Goal: Complete application form

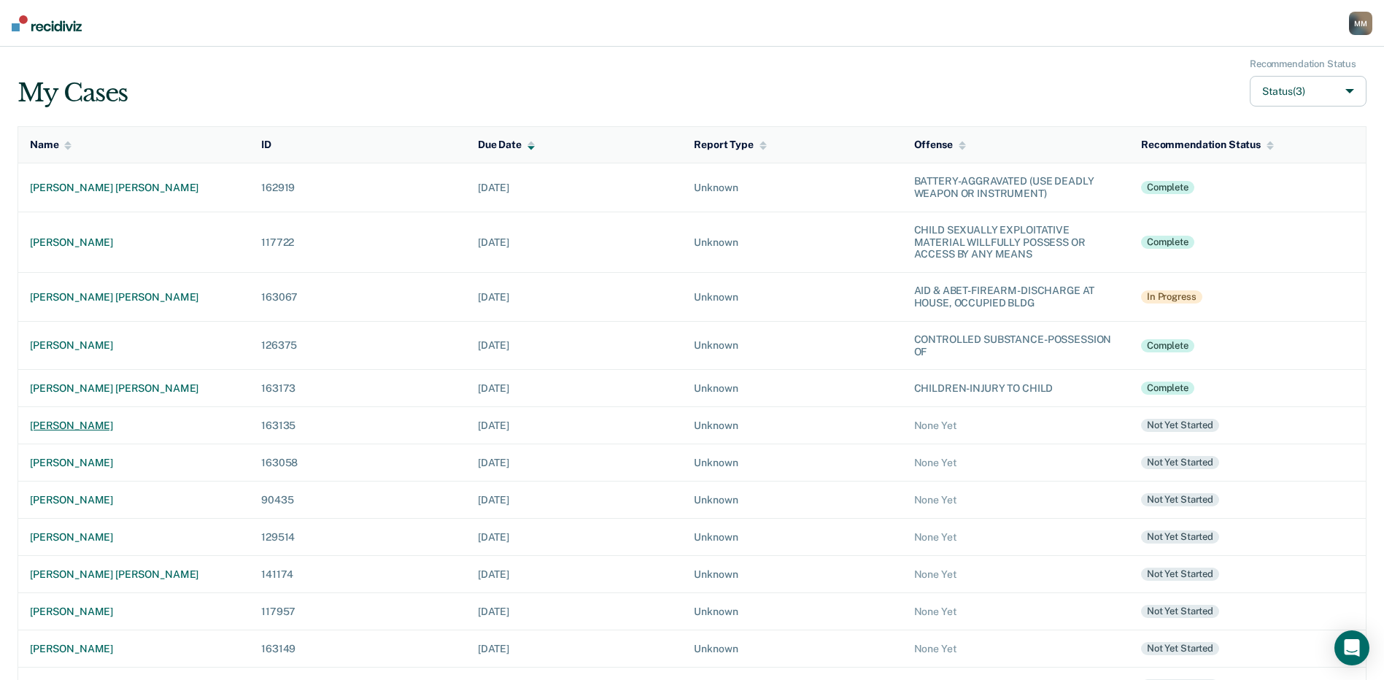
click at [78, 429] on div "[PERSON_NAME]" at bounding box center [134, 426] width 208 height 12
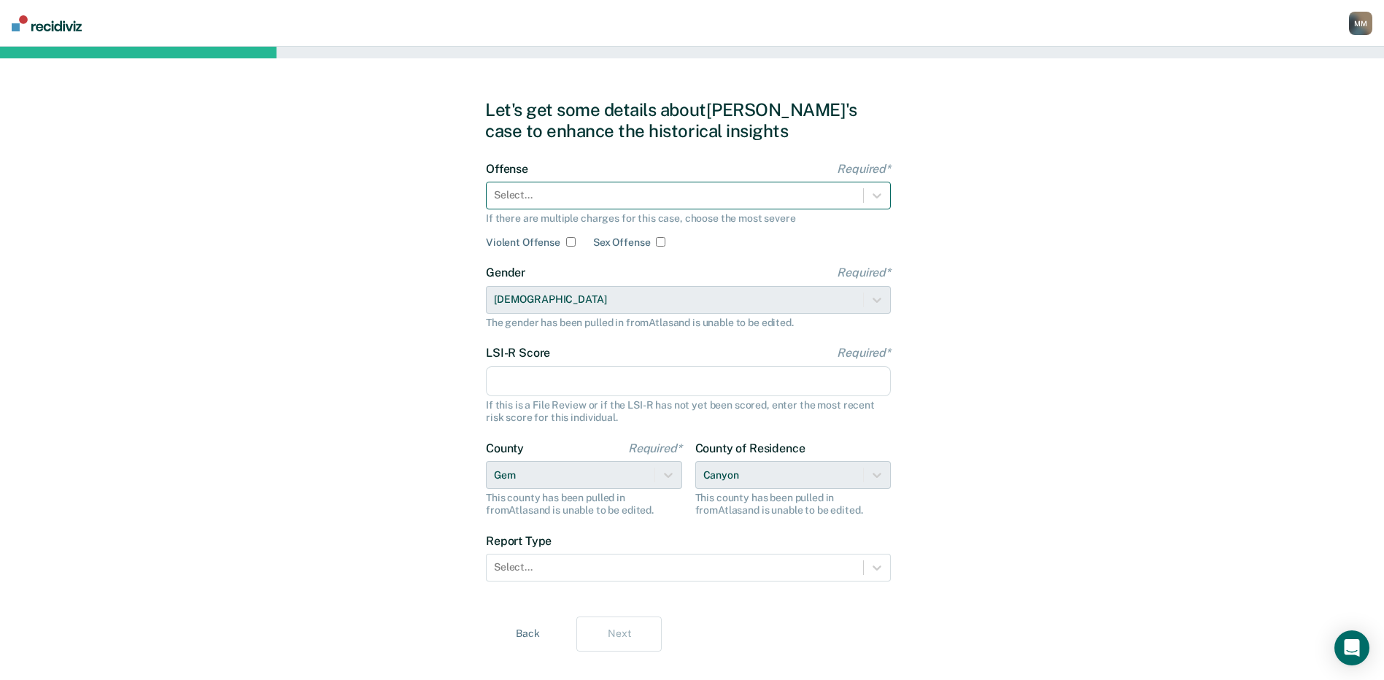
click at [551, 200] on div at bounding box center [675, 195] width 362 height 15
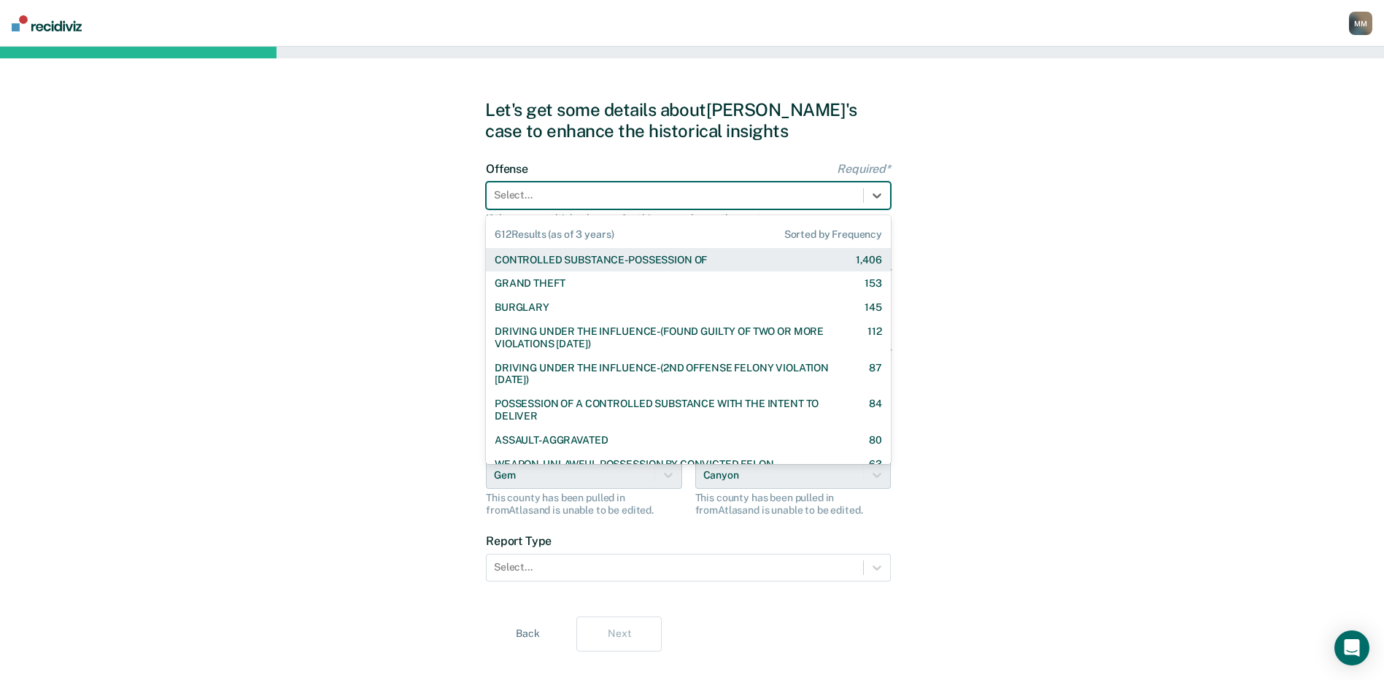
click at [559, 260] on div "CONTROLLED SUBSTANCE-POSSESSION OF" at bounding box center [601, 260] width 212 height 12
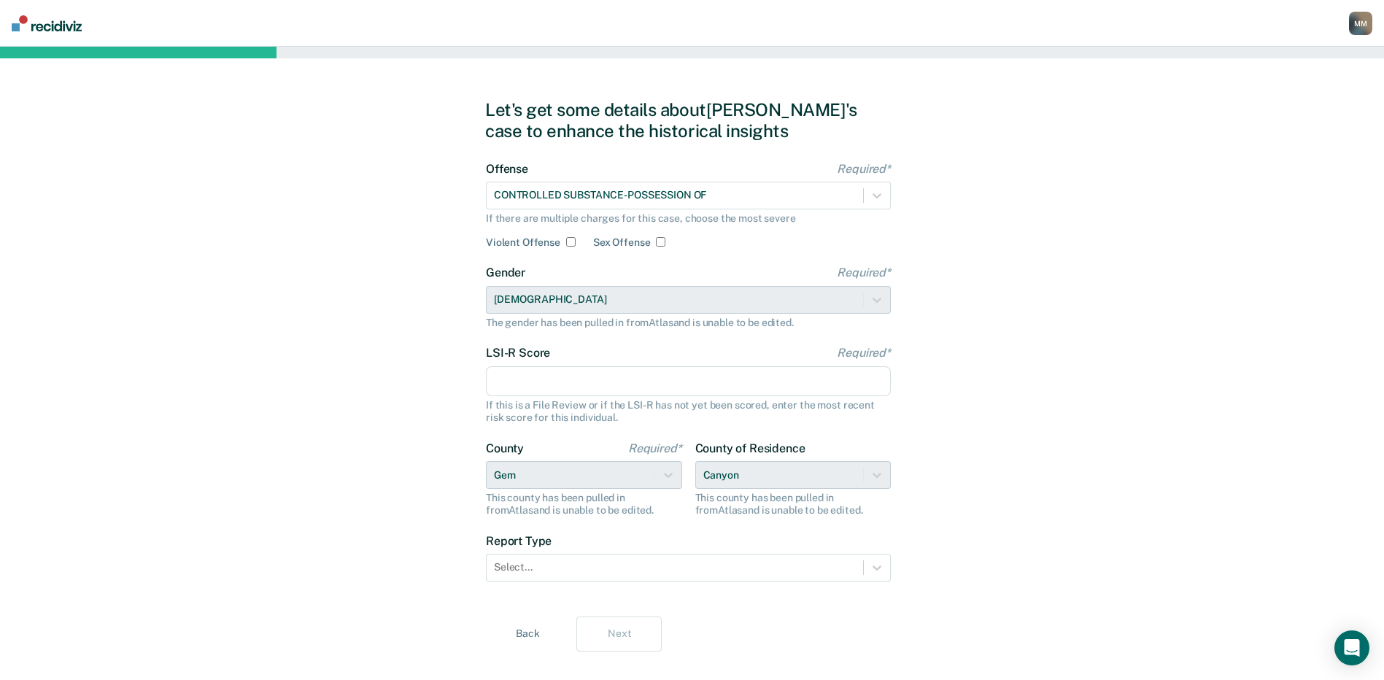
drag, startPoint x: 530, startPoint y: 382, endPoint x: 525, endPoint y: 375, distance: 8.9
click at [530, 382] on input "LSI-R Score Required*" at bounding box center [688, 381] width 405 height 31
type input "15"
click at [438, 340] on div "Let's get some details about Kyle's case to enhance the historical insights Off…" at bounding box center [692, 375] width 1384 height 657
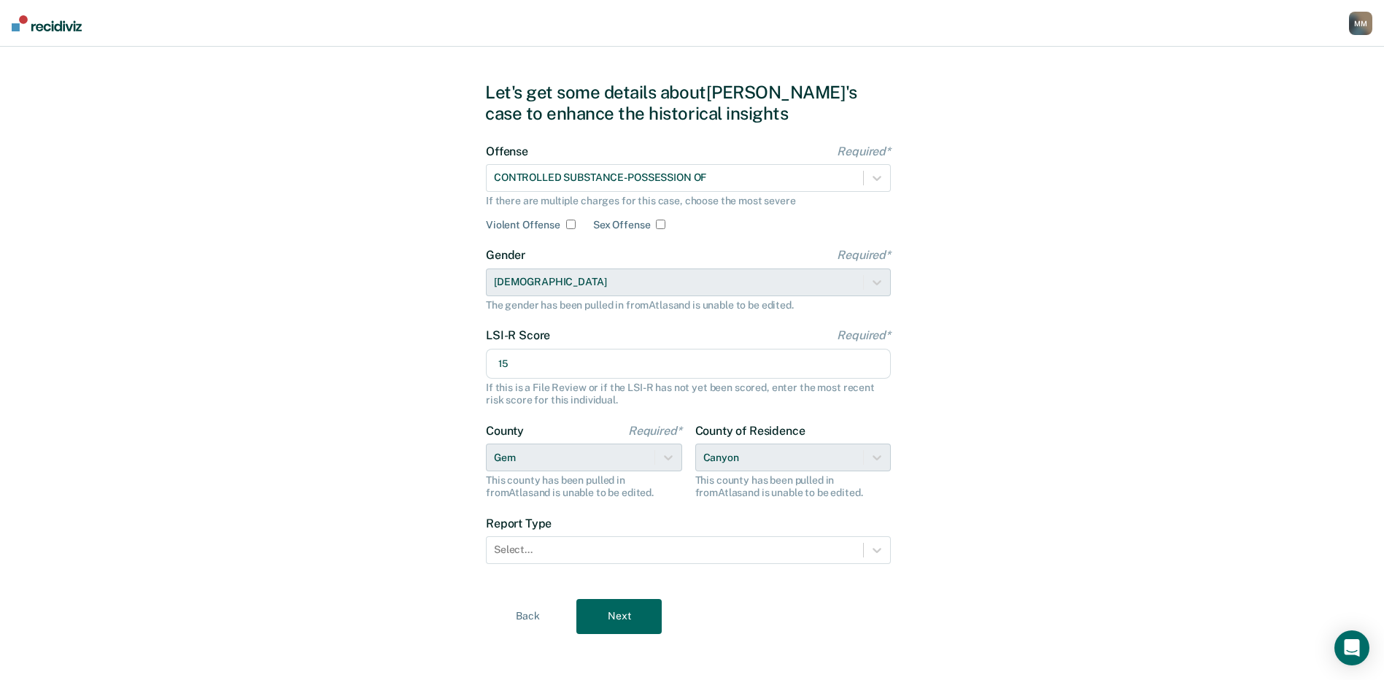
scroll to position [24, 0]
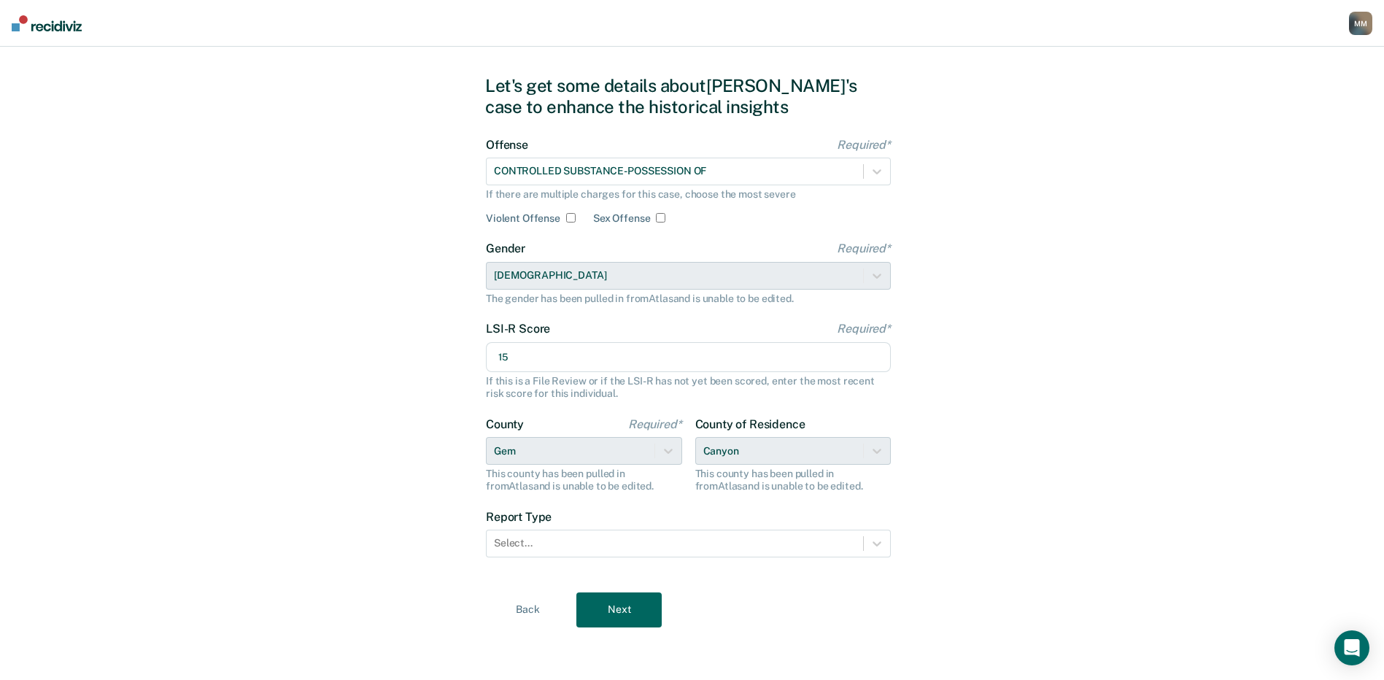
click at [884, 448] on div "County of Residence Canyon This county has been pulled in from Atlas and is una…" at bounding box center [793, 454] width 196 height 75
click at [874, 449] on div "County of Residence Canyon This county has been pulled in from Atlas and is una…" at bounding box center [793, 454] width 196 height 75
click at [821, 449] on div "County of Residence Canyon This county has been pulled in from Atlas and is una…" at bounding box center [793, 454] width 196 height 75
click at [742, 447] on div "County of Residence Canyon This county has been pulled in from Atlas and is una…" at bounding box center [793, 454] width 196 height 75
click at [716, 452] on div "County of Residence Canyon This county has been pulled in from Atlas and is una…" at bounding box center [793, 454] width 196 height 75
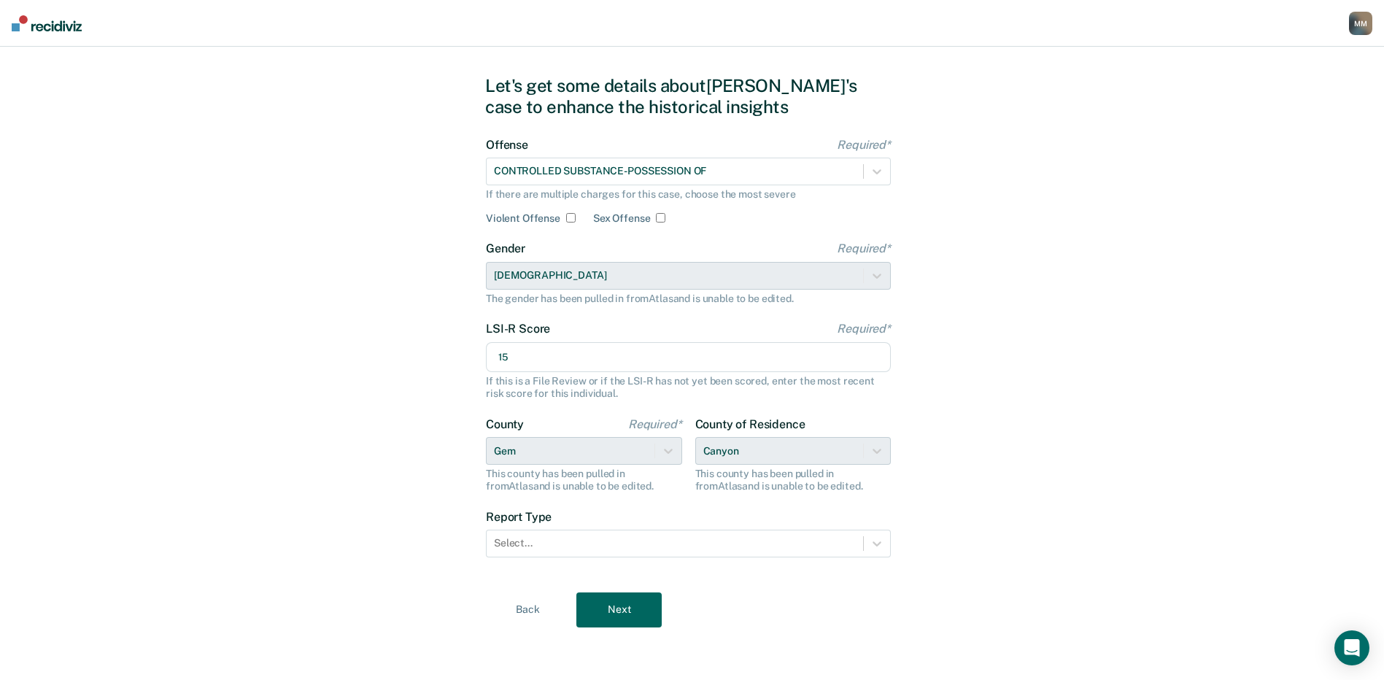
click at [870, 449] on div "County of Residence Canyon This county has been pulled in from Atlas and is una…" at bounding box center [793, 454] width 196 height 75
click at [876, 450] on div "County of Residence Canyon This county has been pulled in from Atlas and is una…" at bounding box center [793, 454] width 196 height 75
click at [548, 533] on div "Select..." at bounding box center [675, 543] width 376 height 21
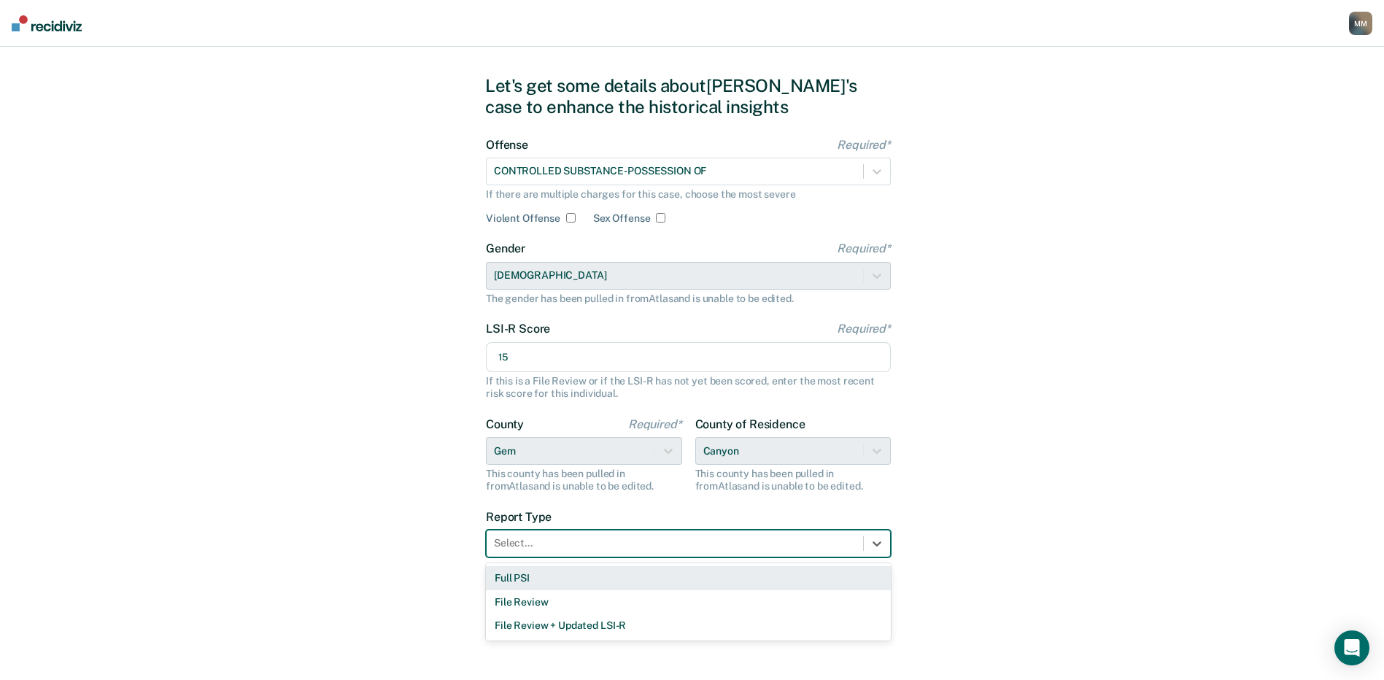
click at [536, 573] on div "Full PSI" at bounding box center [688, 578] width 405 height 24
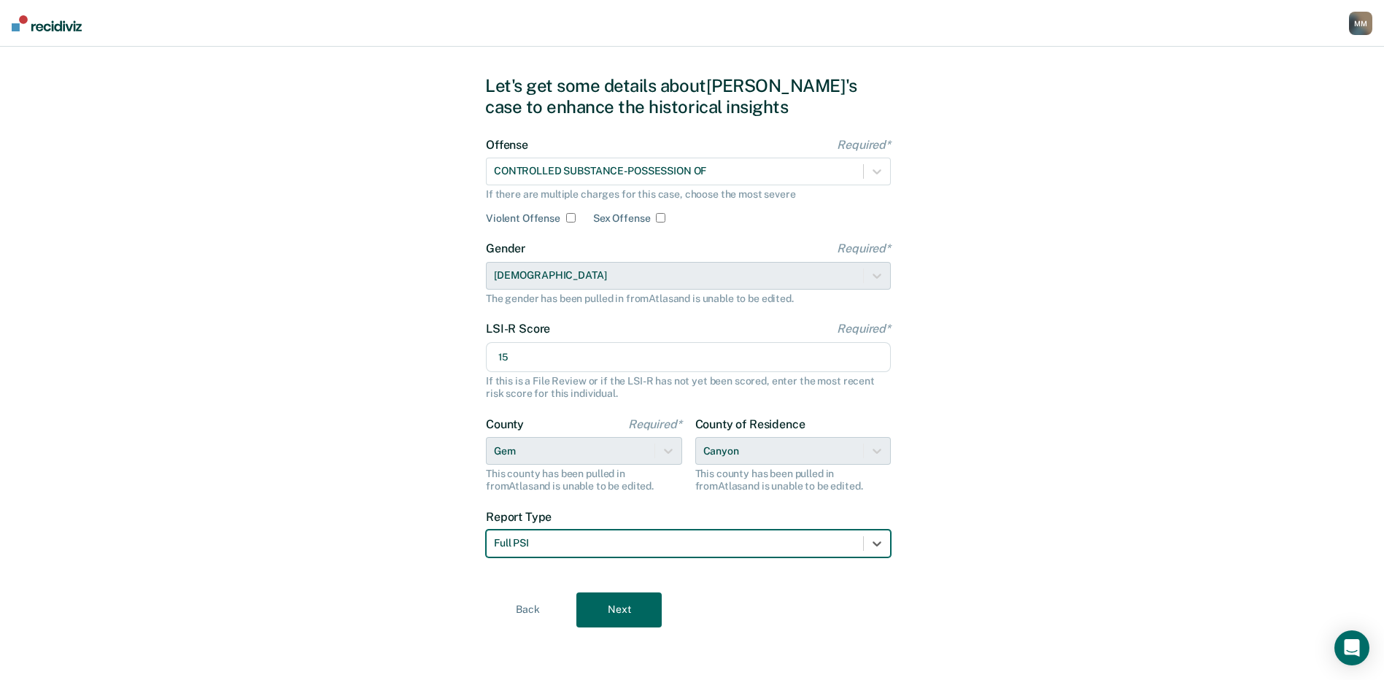
click at [622, 604] on button "Next" at bounding box center [618, 609] width 85 height 35
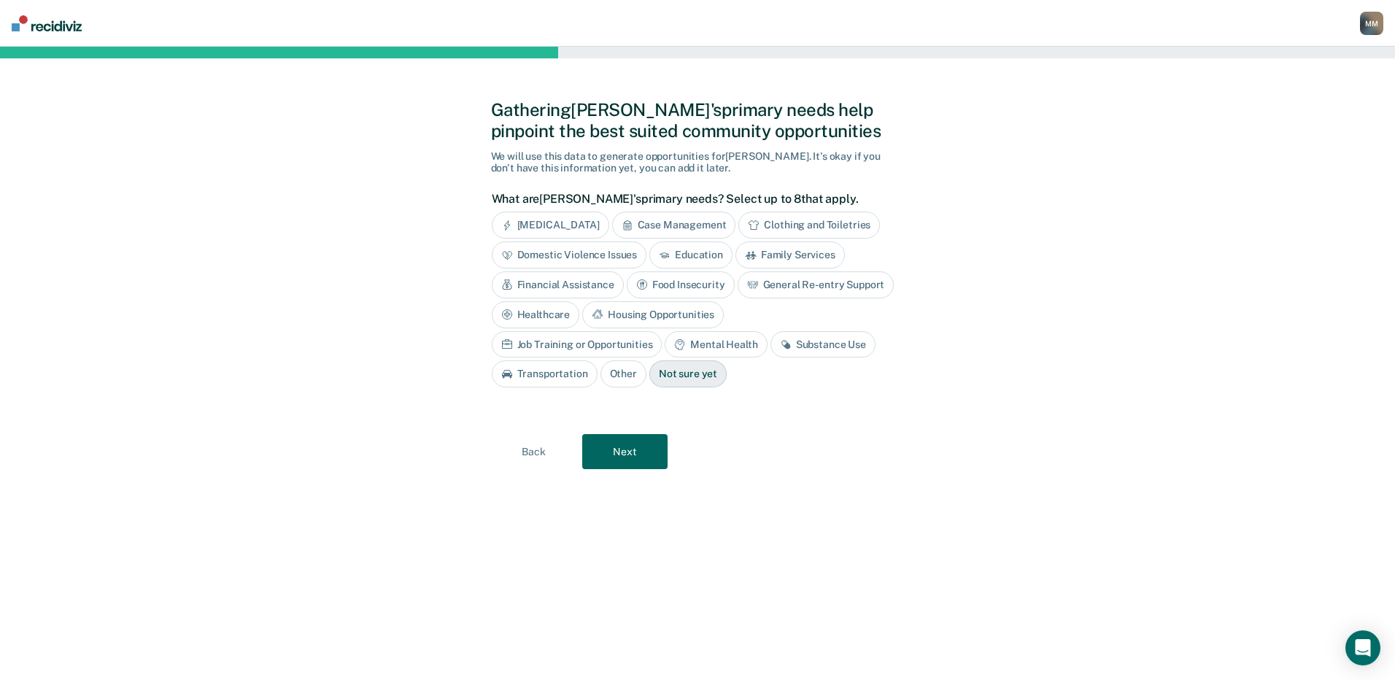
click at [687, 225] on div "Case Management" at bounding box center [674, 225] width 124 height 27
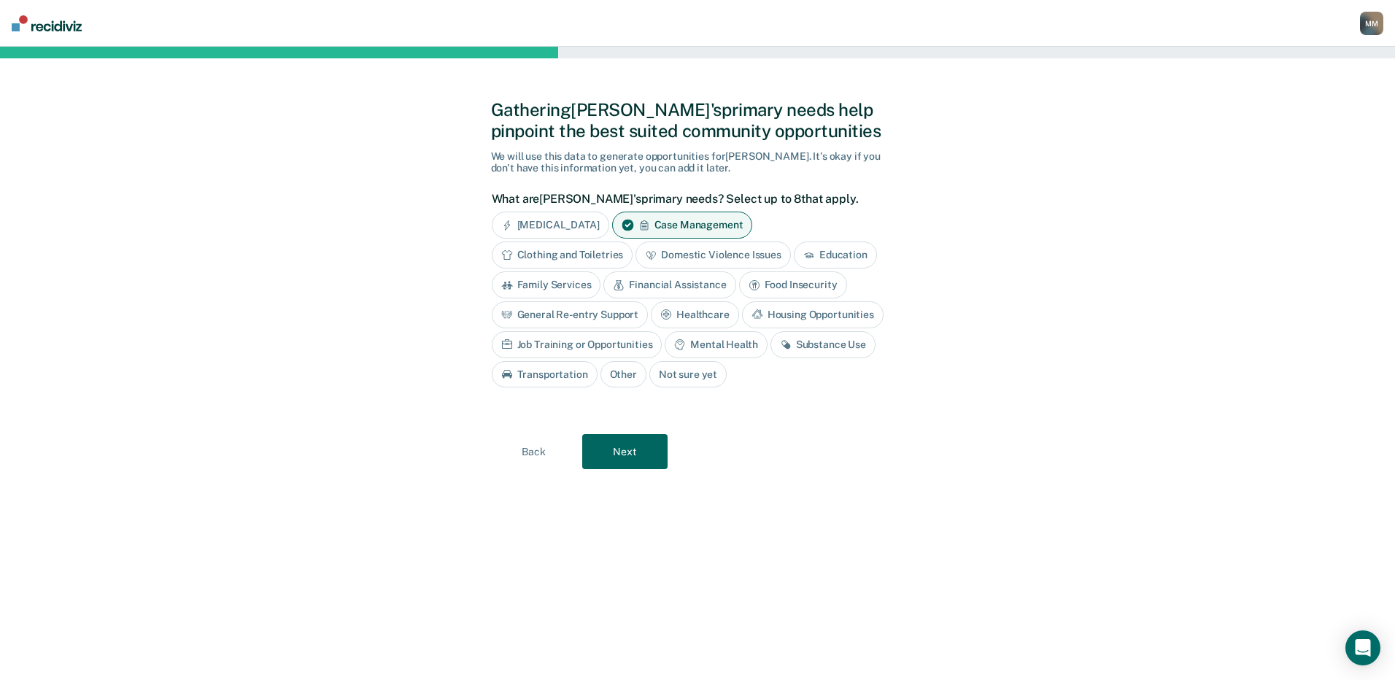
click at [850, 346] on div "Substance Use" at bounding box center [822, 344] width 105 height 27
click at [640, 448] on button "Next" at bounding box center [624, 452] width 85 height 35
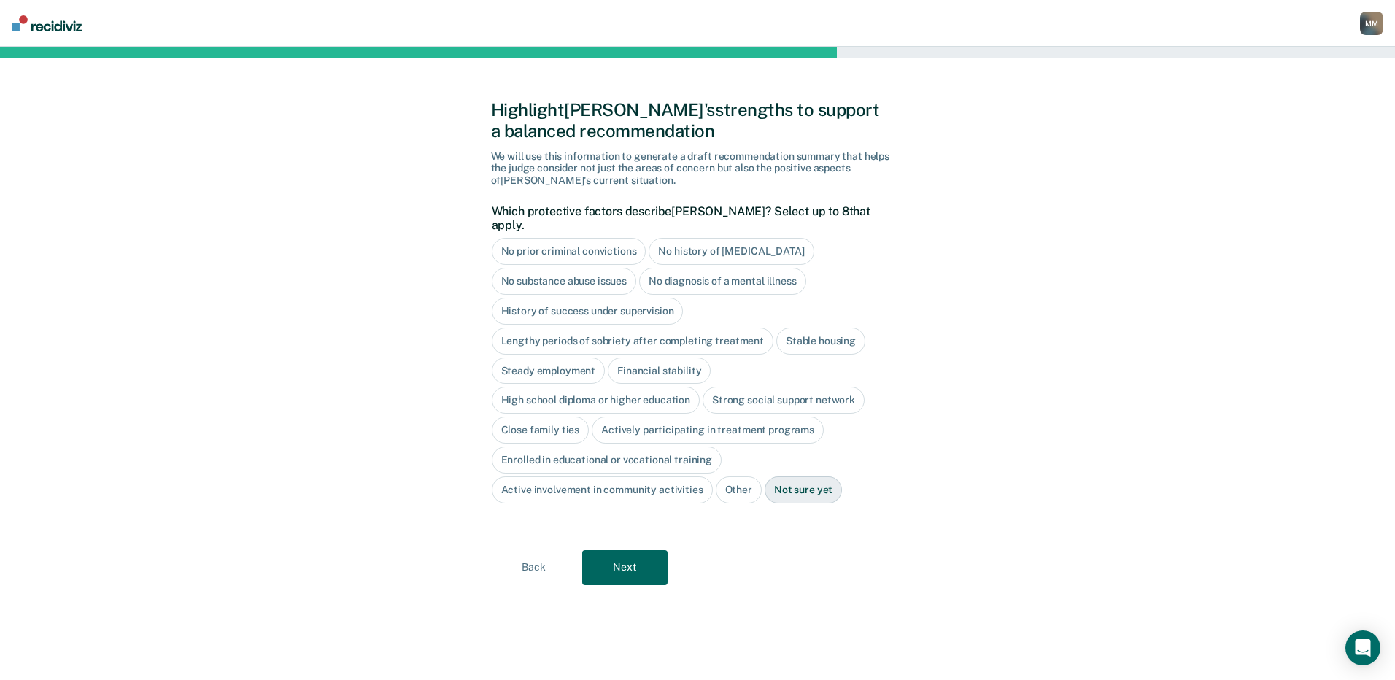
click at [696, 238] on div "No history of [MEDICAL_DATA]" at bounding box center [731, 251] width 165 height 27
click at [696, 272] on div "No diagnosis of a mental illness" at bounding box center [722, 281] width 167 height 27
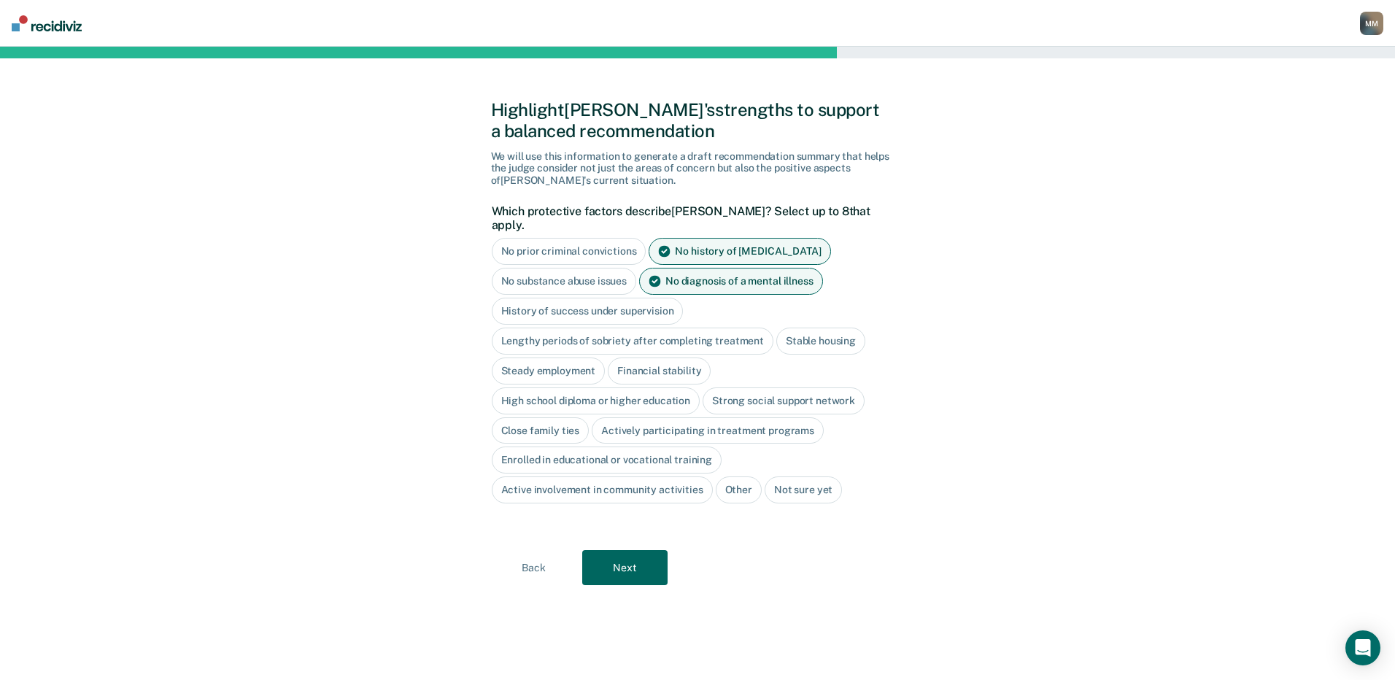
click at [805, 328] on div "Stable housing" at bounding box center [820, 341] width 89 height 27
click at [540, 358] on div "Steady employment" at bounding box center [549, 371] width 114 height 27
click at [533, 389] on div "High school diploma or higher education" at bounding box center [596, 400] width 209 height 27
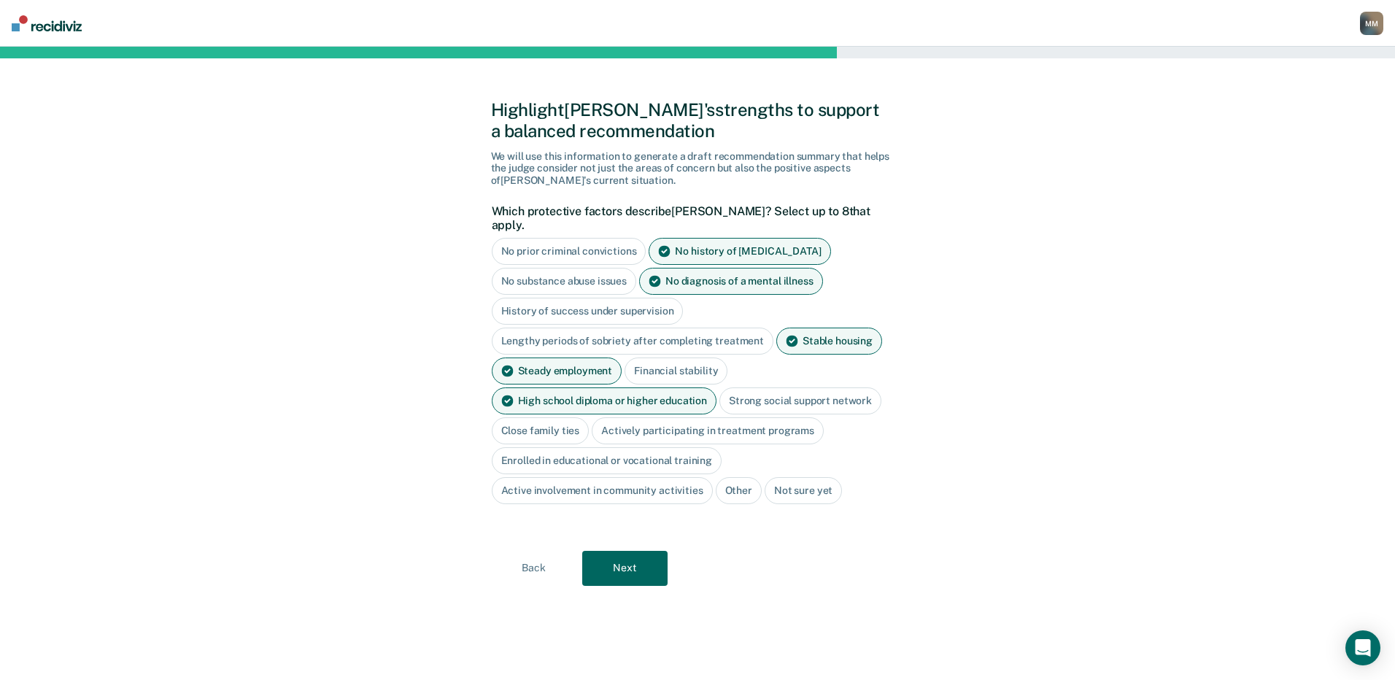
click at [758, 387] on div "Strong social support network" at bounding box center [800, 400] width 162 height 27
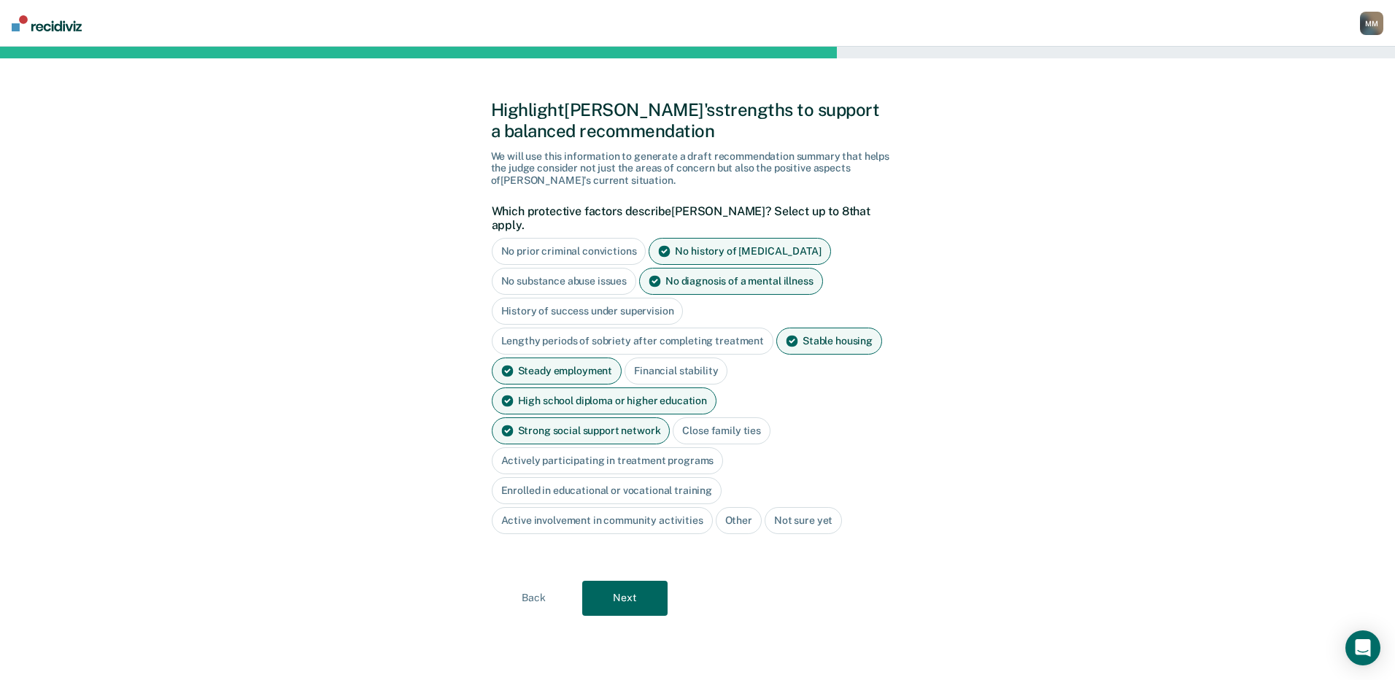
click at [670, 417] on div "Strong social support network" at bounding box center [581, 430] width 179 height 27
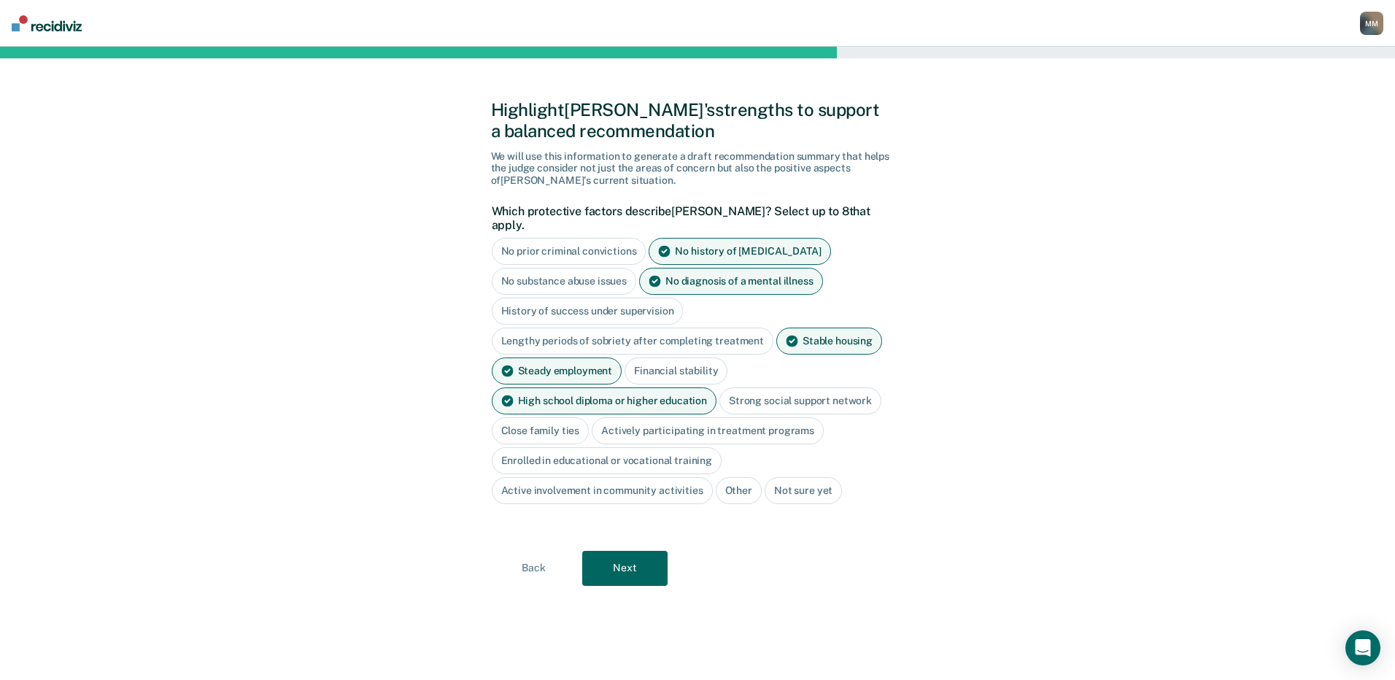
click at [548, 418] on div "Close family ties" at bounding box center [541, 430] width 98 height 27
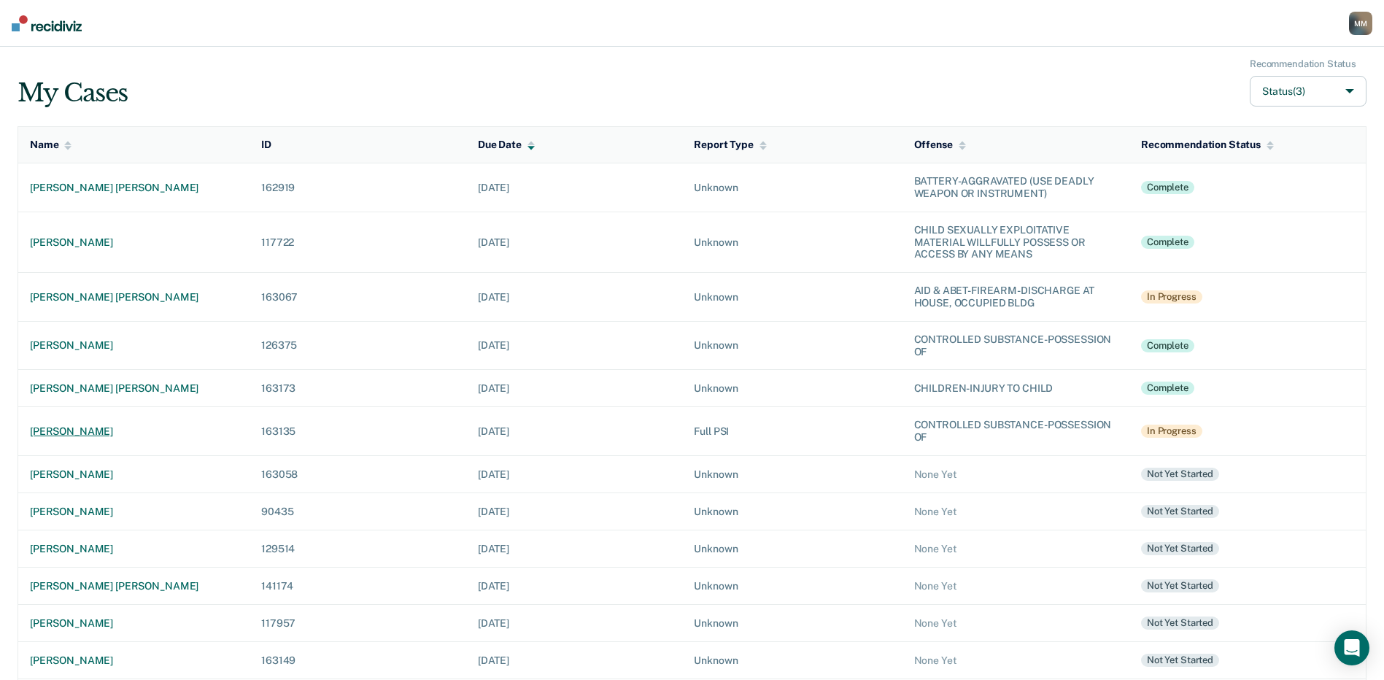
click at [61, 430] on div "[PERSON_NAME]" at bounding box center [134, 431] width 208 height 12
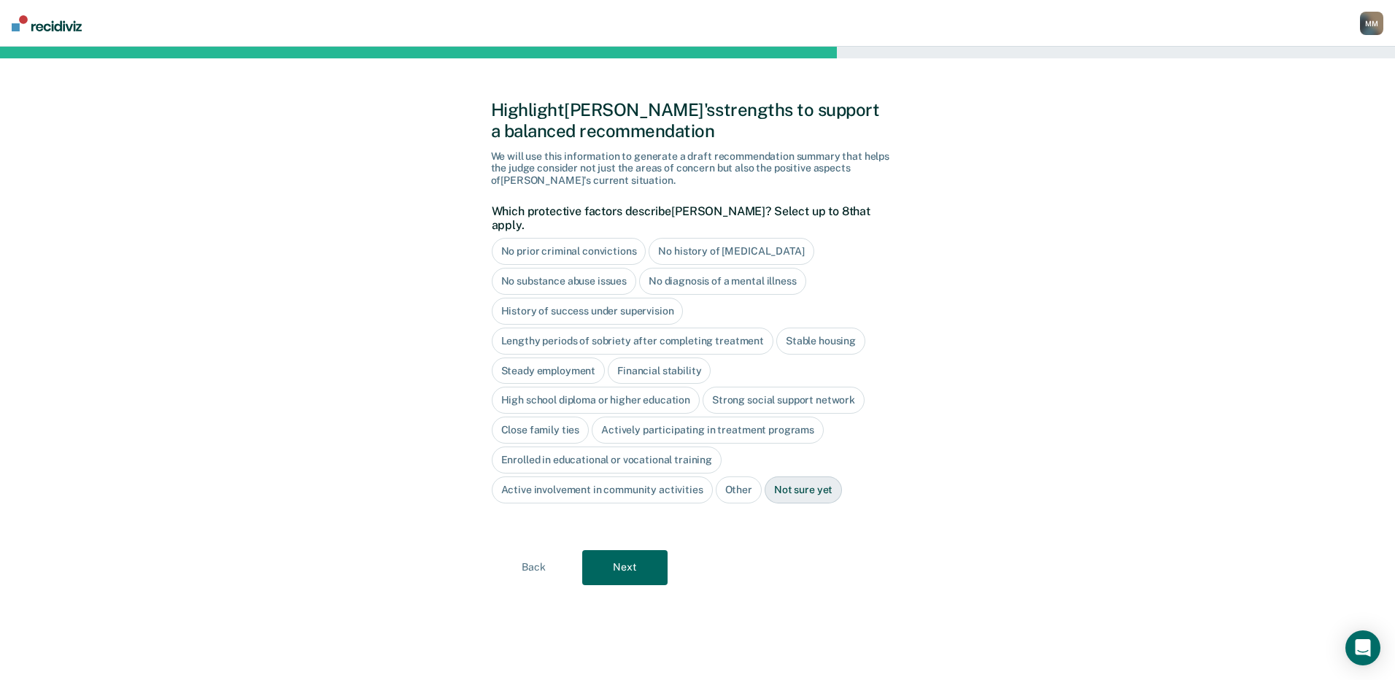
click at [735, 238] on div "No history of [MEDICAL_DATA]" at bounding box center [731, 251] width 165 height 27
click at [689, 268] on div "No diagnosis of a mental illness" at bounding box center [722, 281] width 167 height 27
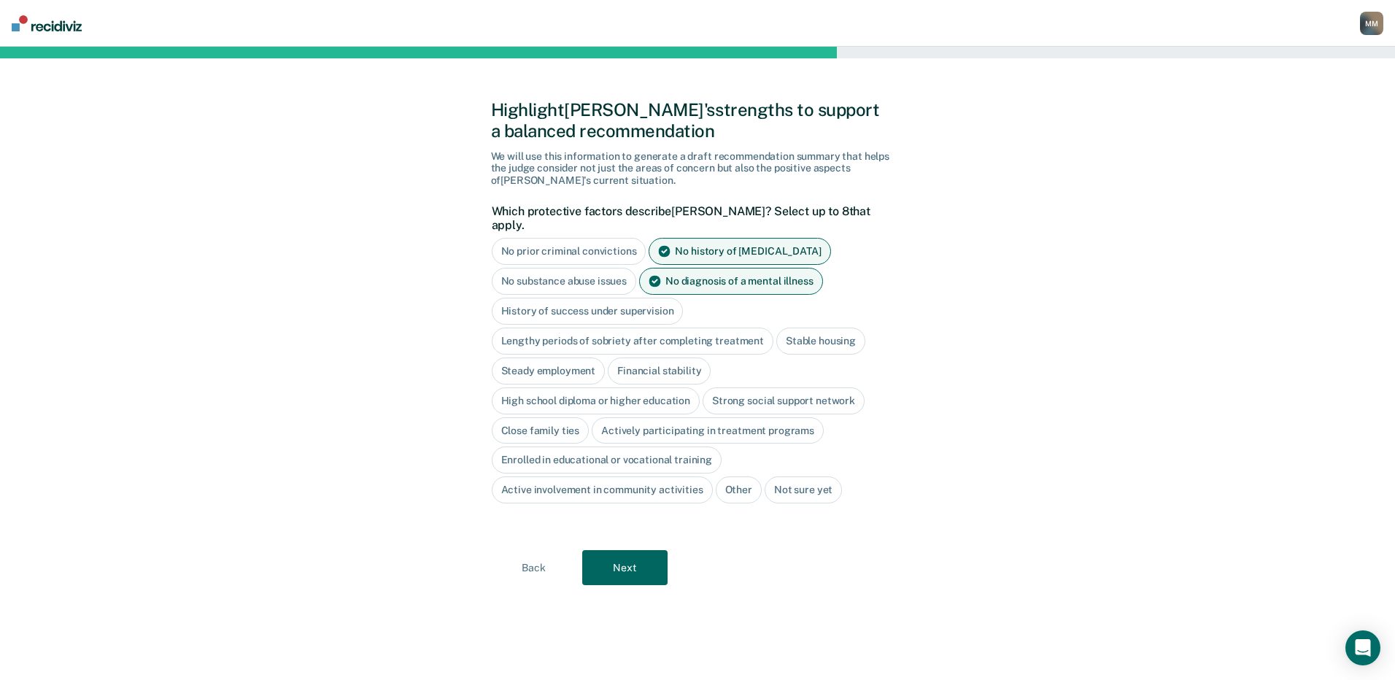
click at [799, 328] on div "Stable housing" at bounding box center [820, 341] width 89 height 27
click at [579, 358] on div "Steady employment" at bounding box center [549, 371] width 114 height 27
click at [588, 387] on div "High school diploma or higher education" at bounding box center [596, 400] width 209 height 27
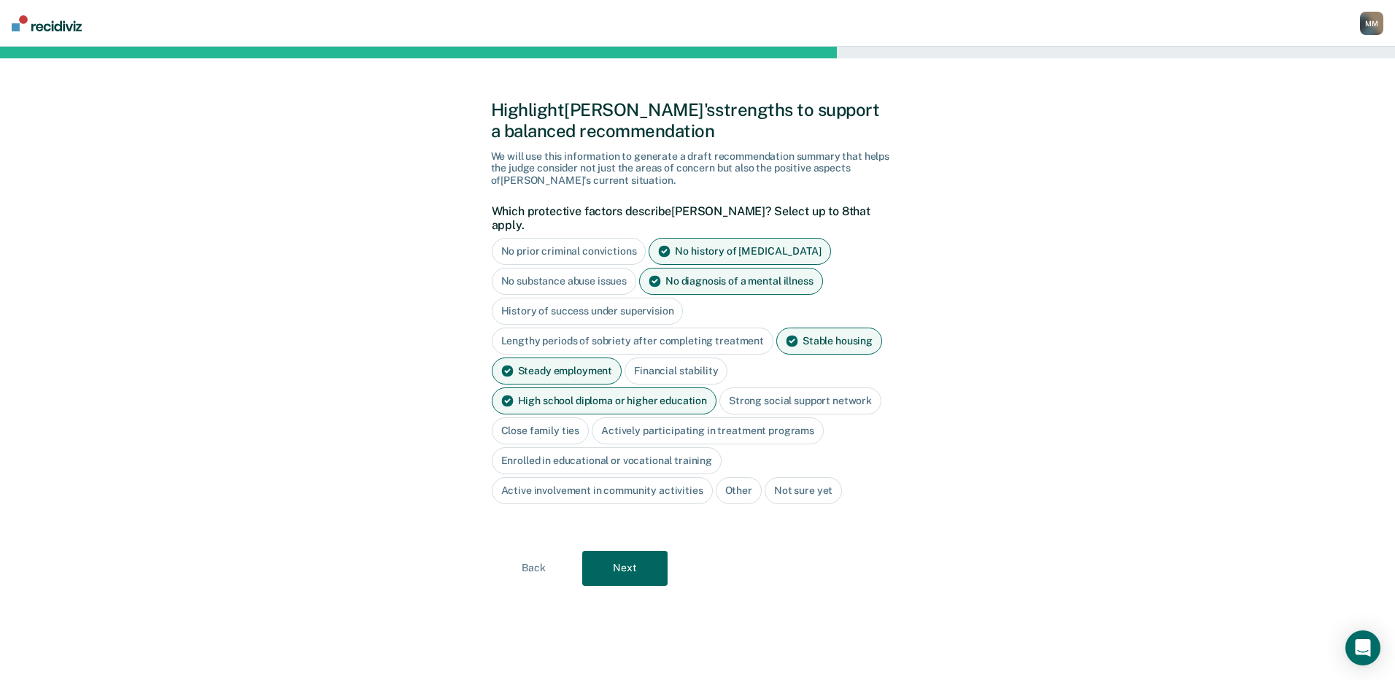
click at [547, 417] on div "Close family ties" at bounding box center [541, 430] width 98 height 27
click at [635, 551] on button "Next" at bounding box center [624, 568] width 85 height 35
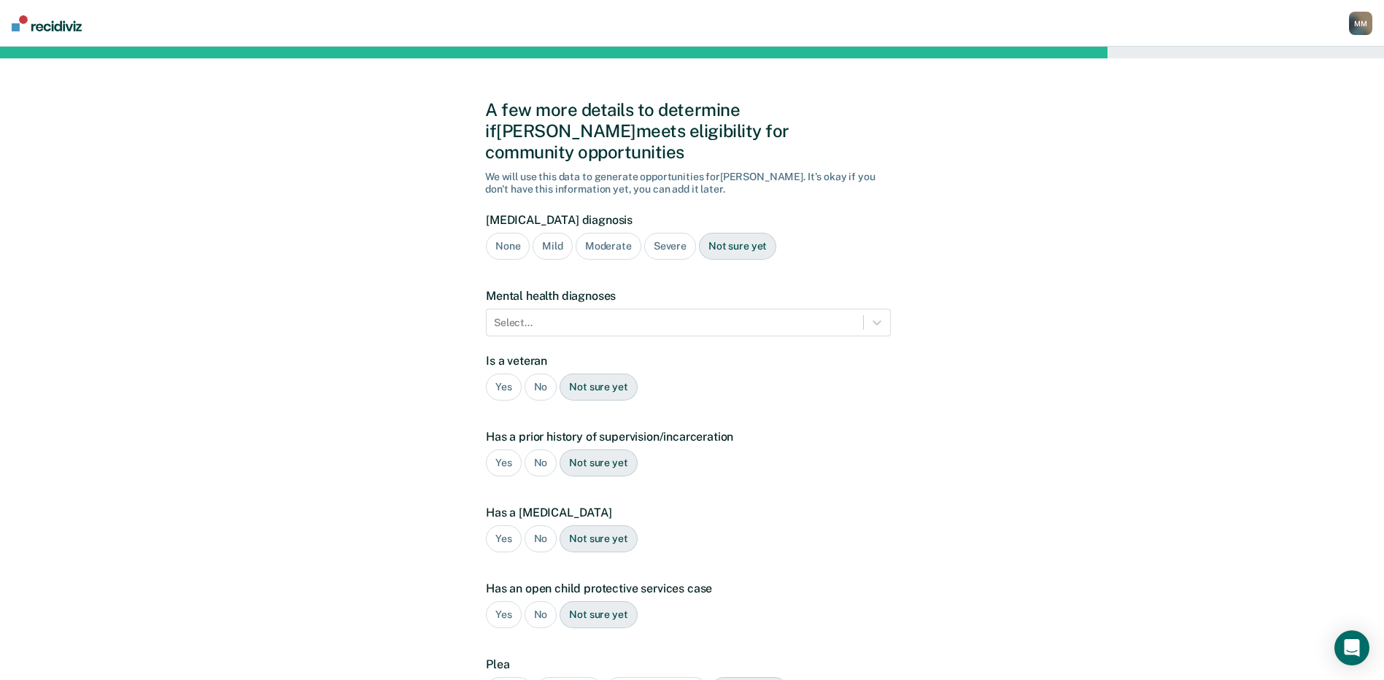
click at [670, 233] on div "Severe" at bounding box center [670, 246] width 52 height 27
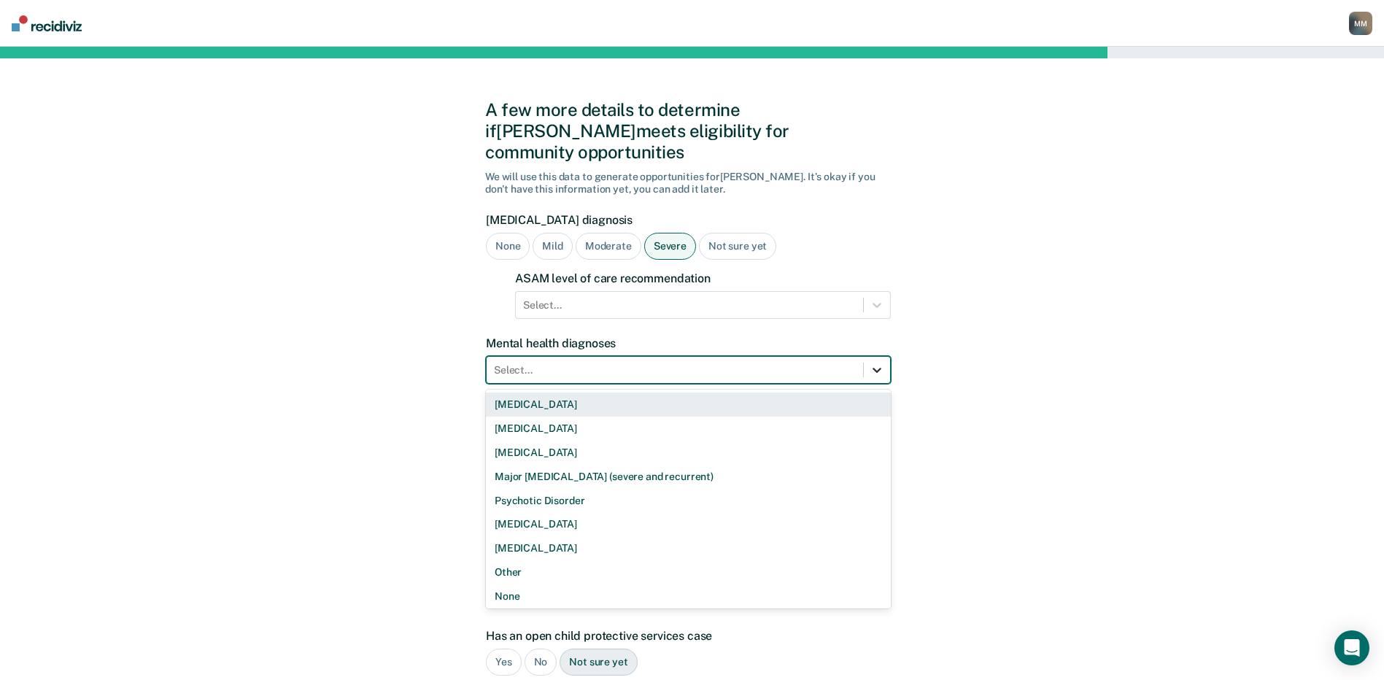
click at [873, 363] on icon at bounding box center [877, 370] width 15 height 15
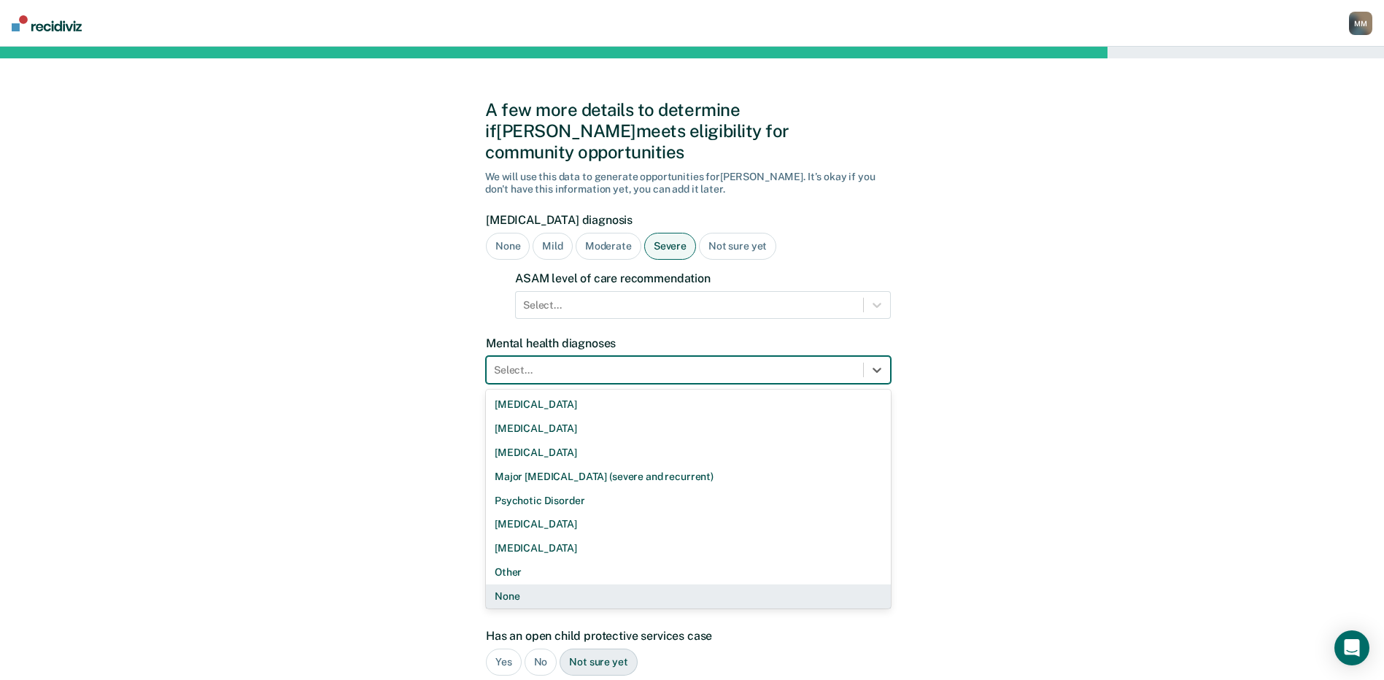
click at [530, 584] on div "None" at bounding box center [688, 596] width 405 height 24
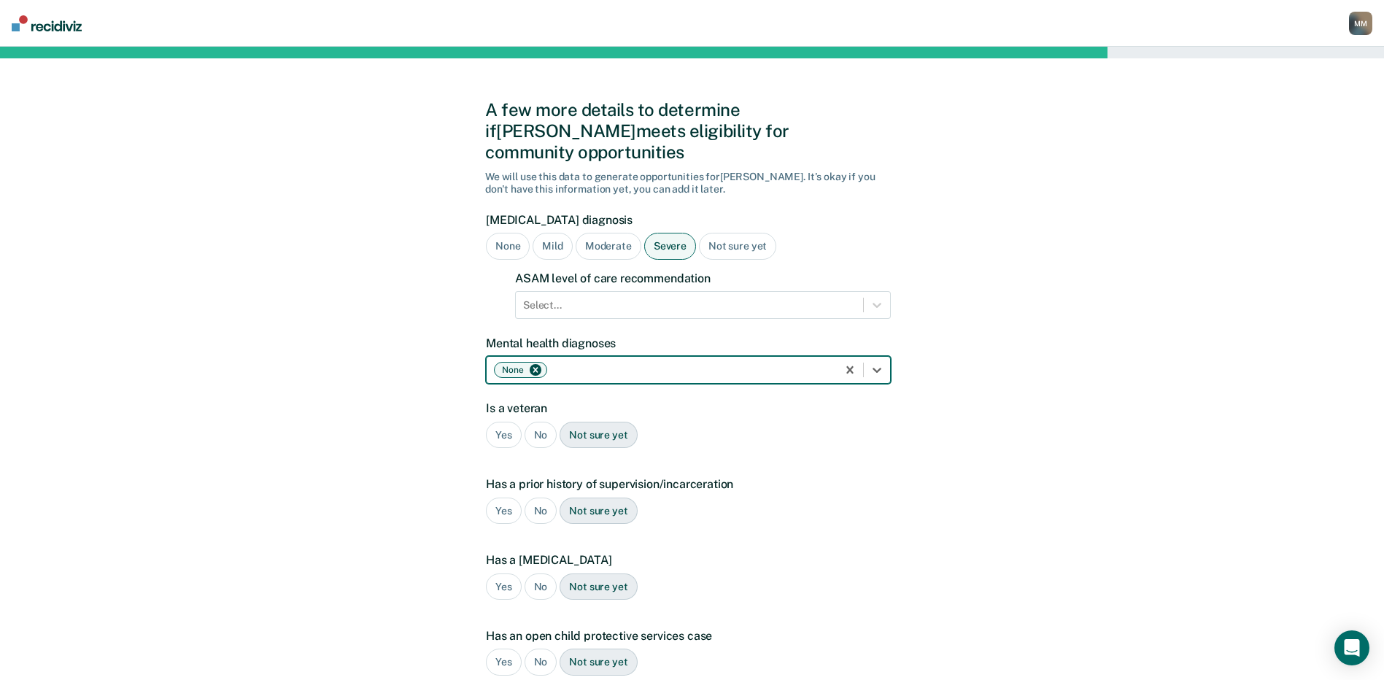
click at [546, 422] on div "No" at bounding box center [541, 435] width 33 height 27
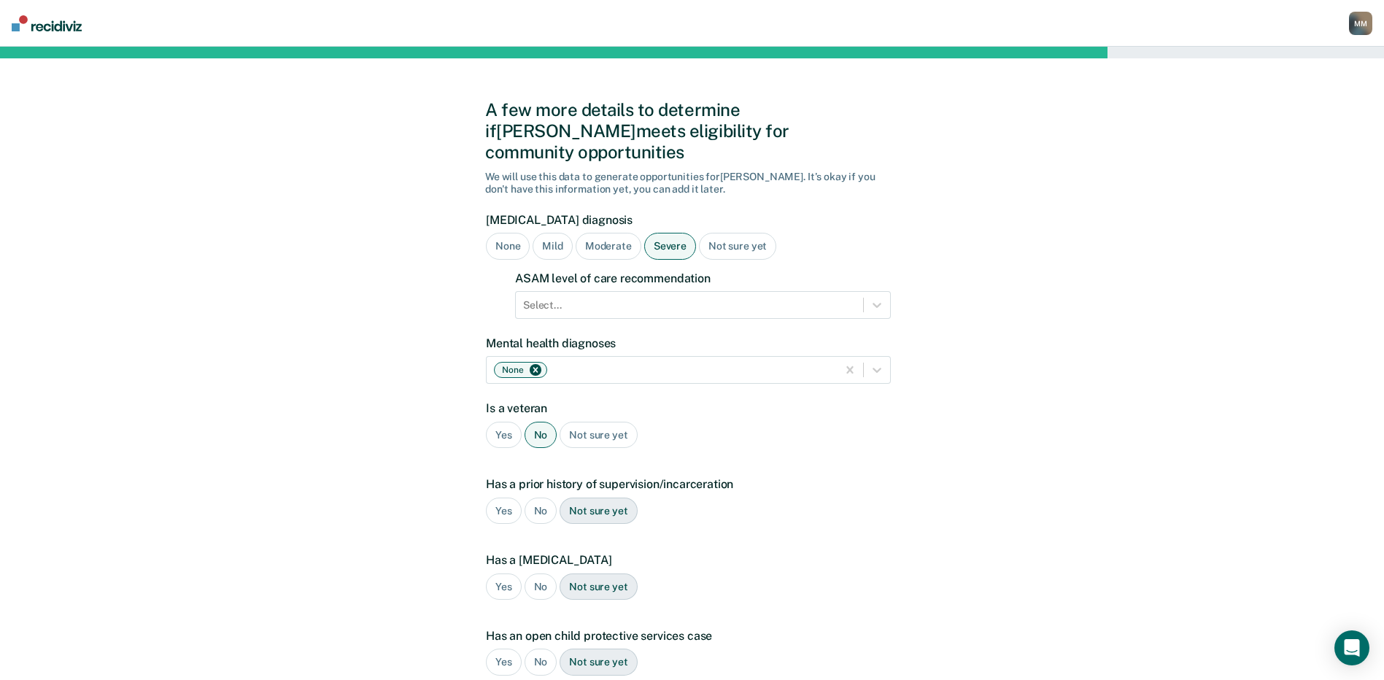
click at [544, 498] on div "No" at bounding box center [541, 511] width 33 height 27
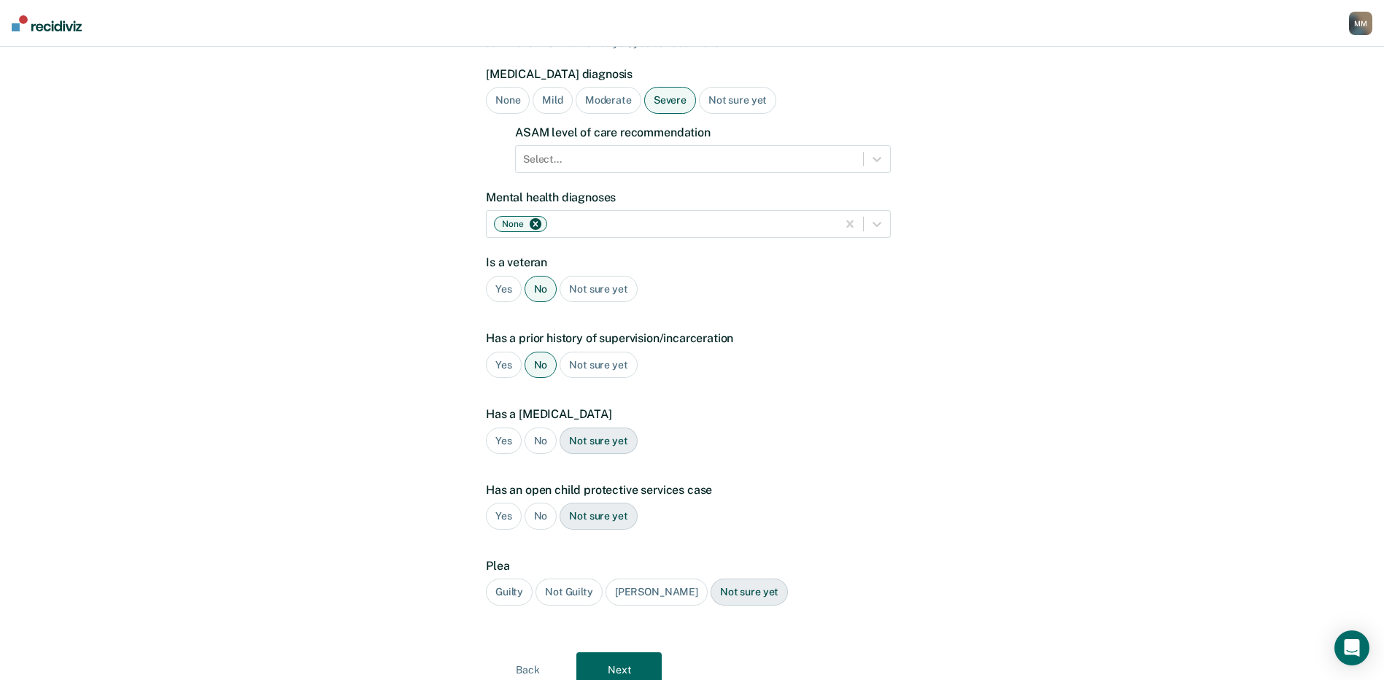
click at [541, 428] on div "No" at bounding box center [541, 441] width 33 height 27
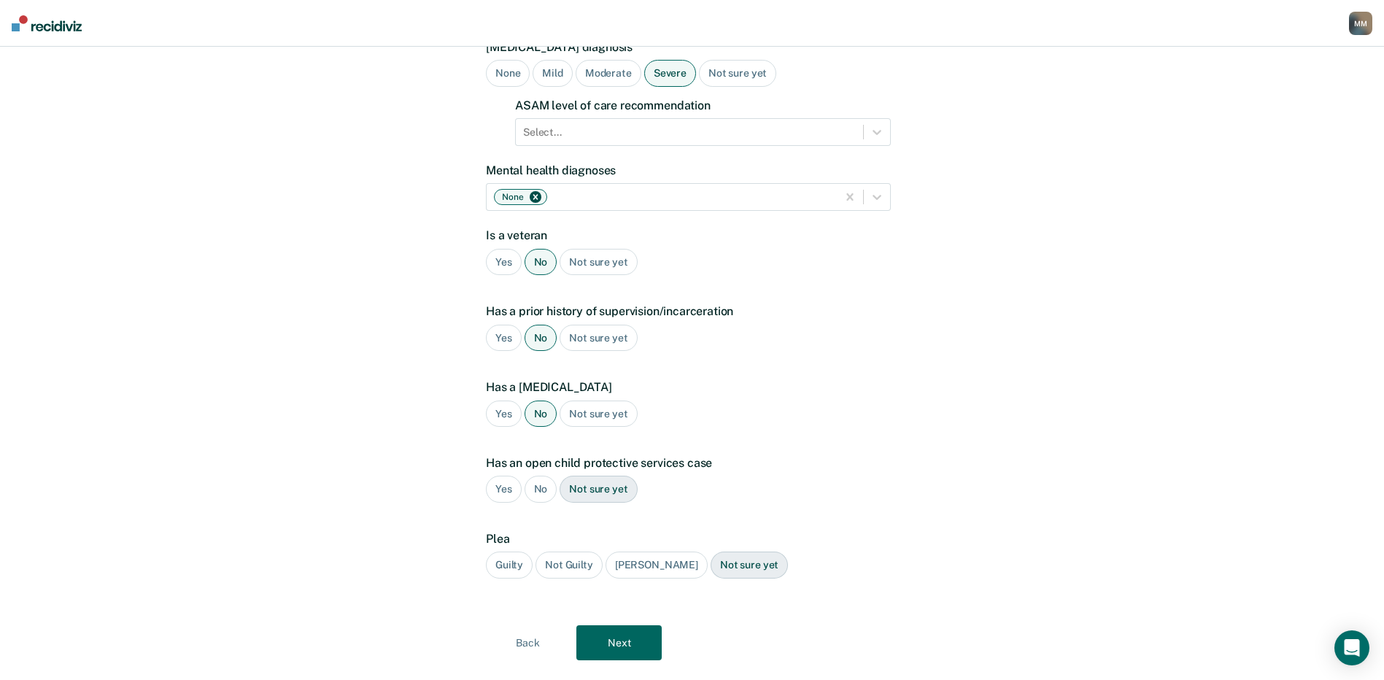
scroll to position [185, 0]
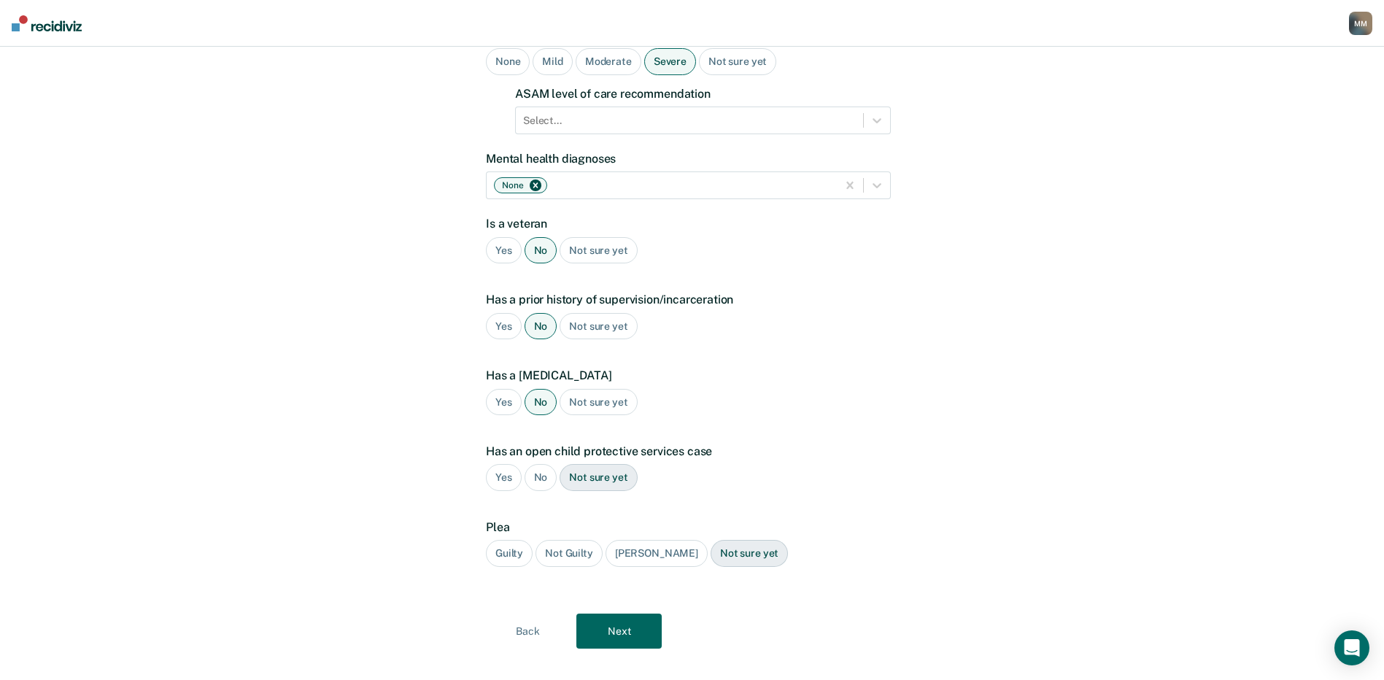
click at [538, 464] on div "No" at bounding box center [541, 477] width 33 height 27
click at [504, 540] on div "Guilty" at bounding box center [509, 553] width 47 height 27
click at [615, 614] on button "Next" at bounding box center [618, 631] width 85 height 35
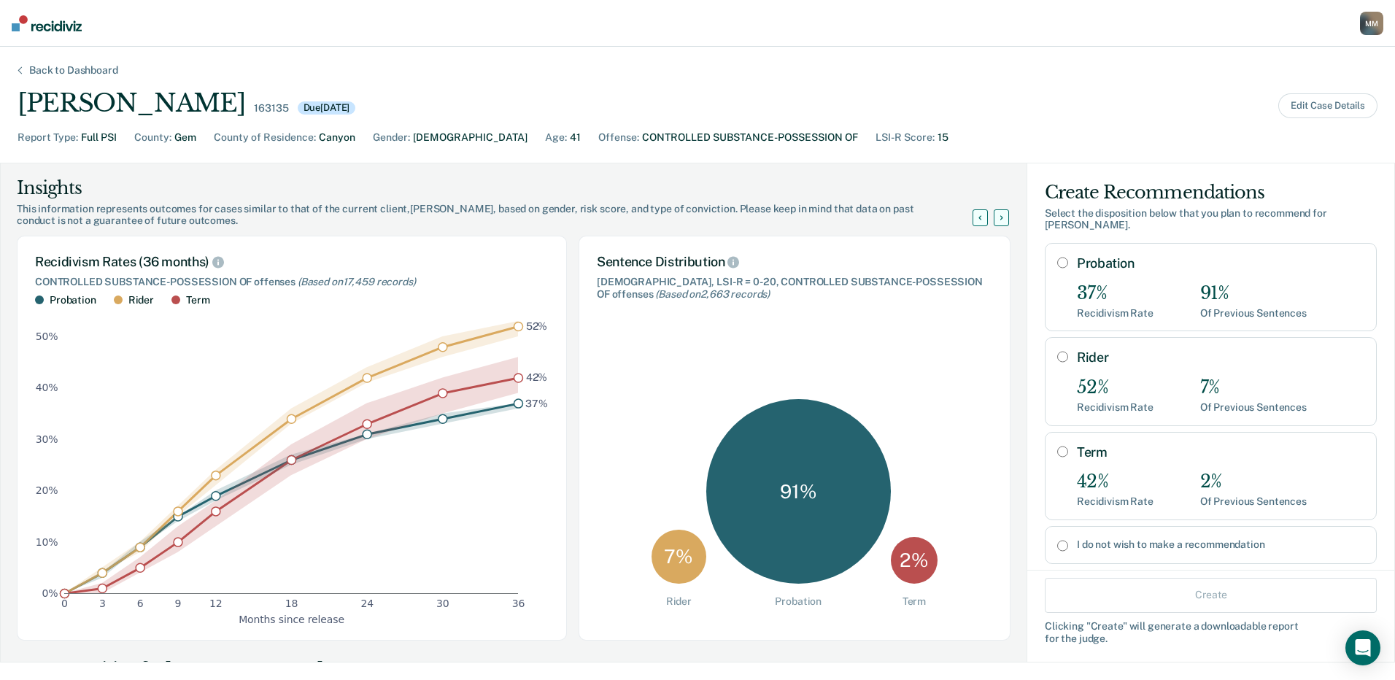
click at [1057, 257] on input "Probation" at bounding box center [1062, 263] width 11 height 12
radio input "true"
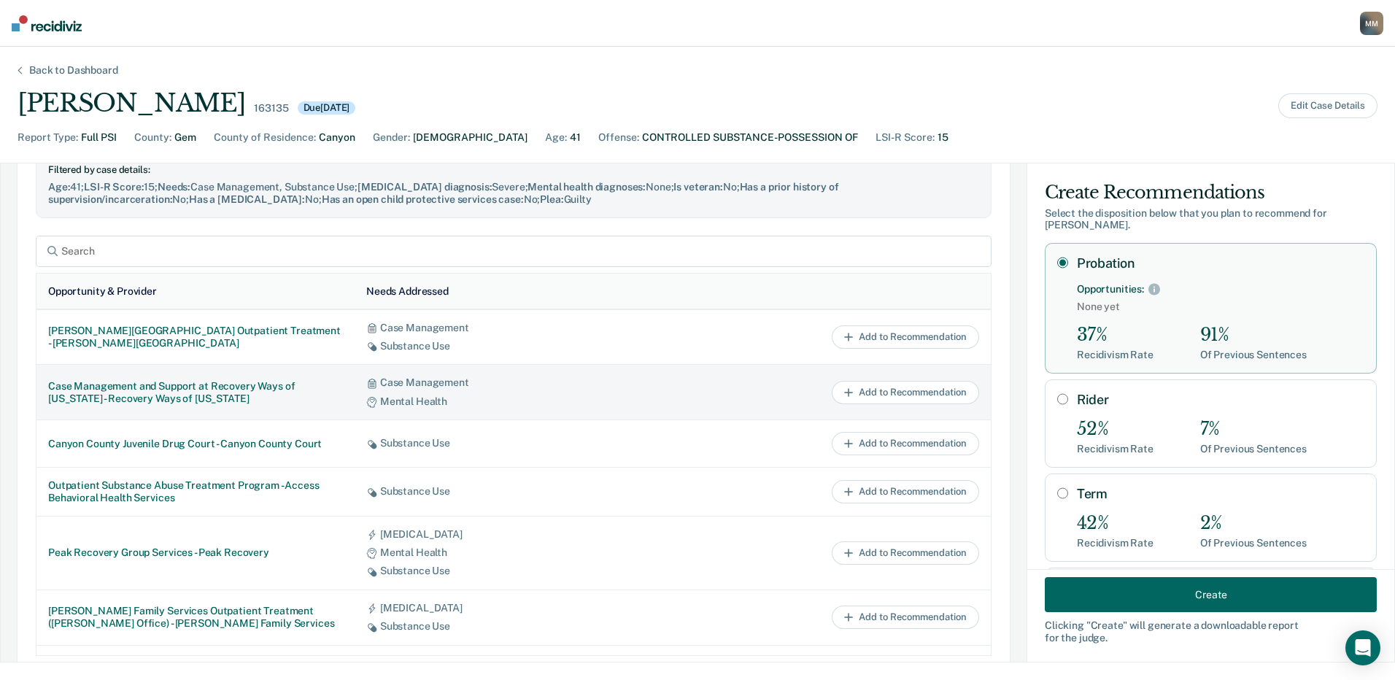
scroll to position [45, 0]
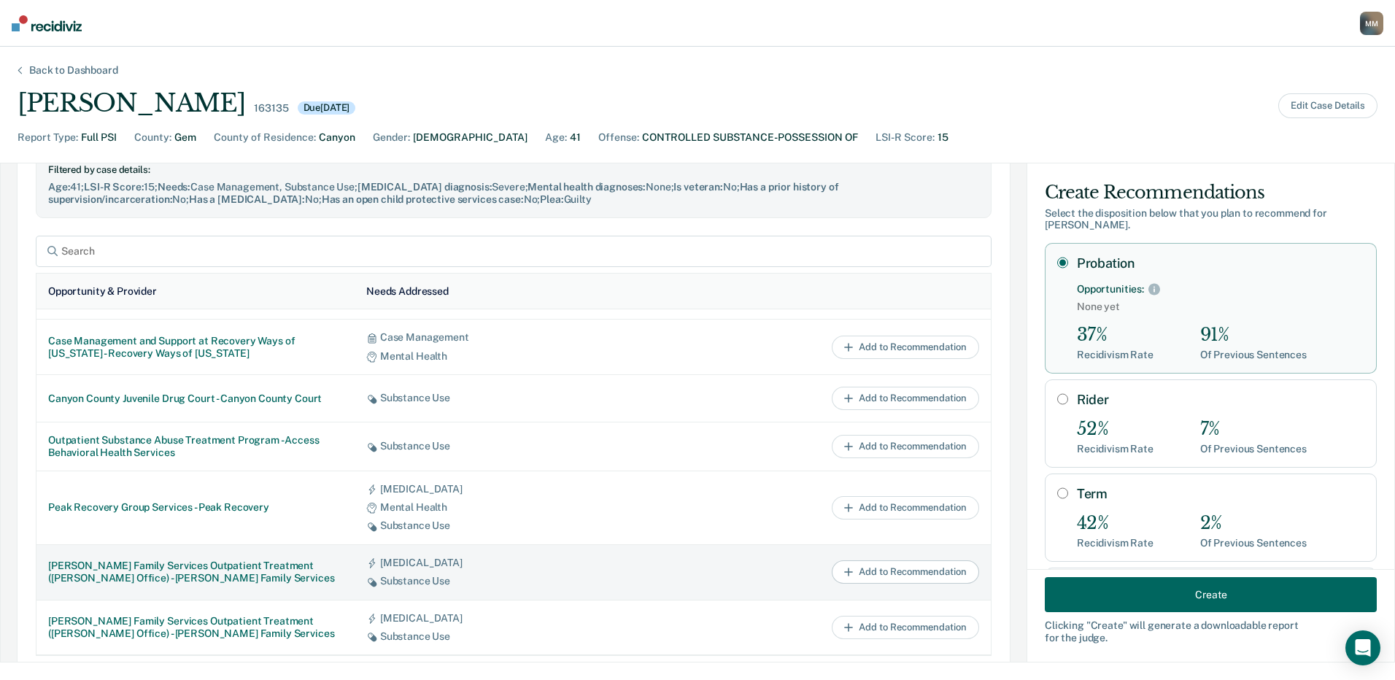
click at [862, 571] on button "Add to Recommendation" at bounding box center [905, 571] width 147 height 23
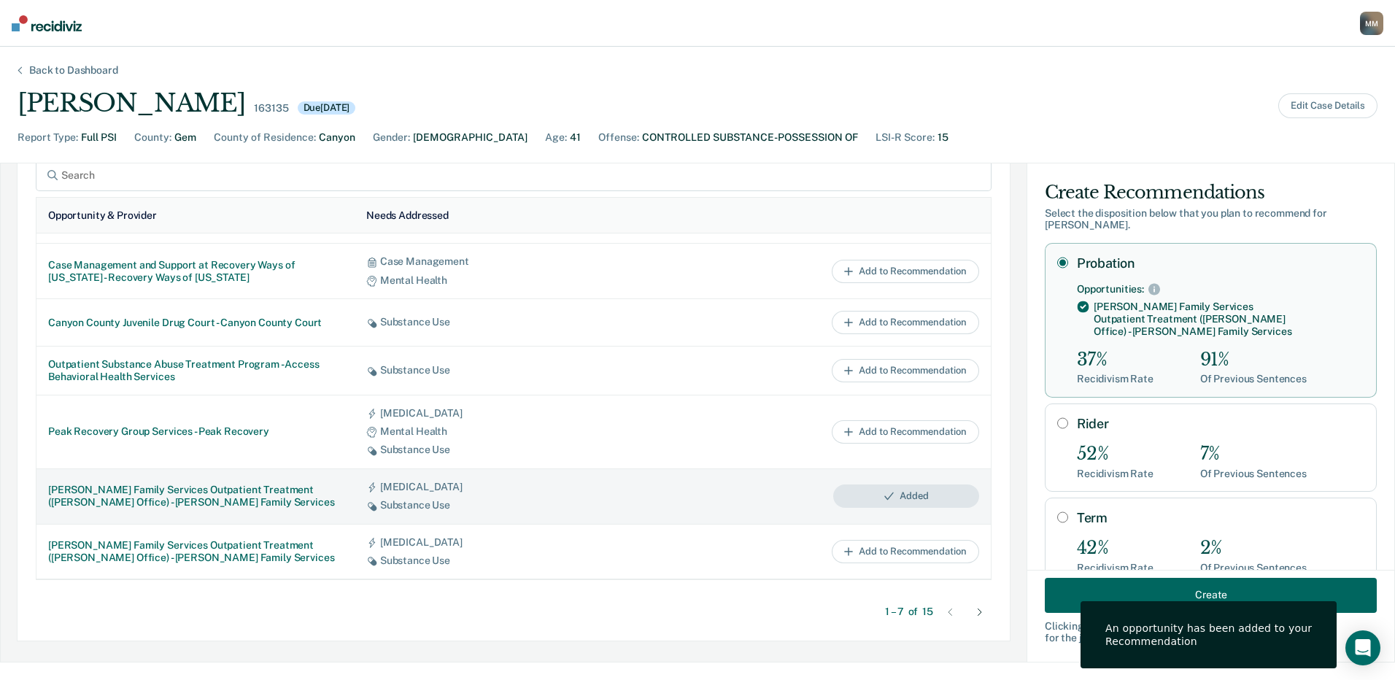
scroll to position [707, 0]
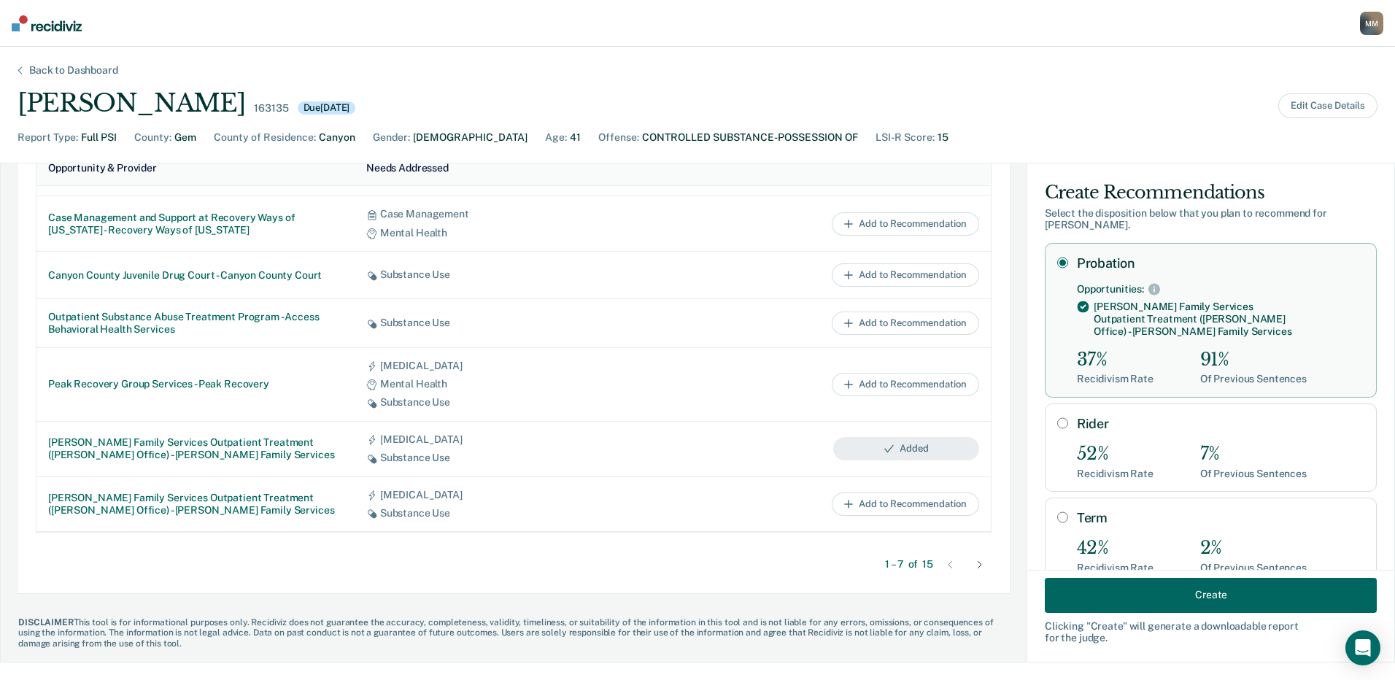
click at [978, 562] on icon at bounding box center [980, 564] width 4 height 7
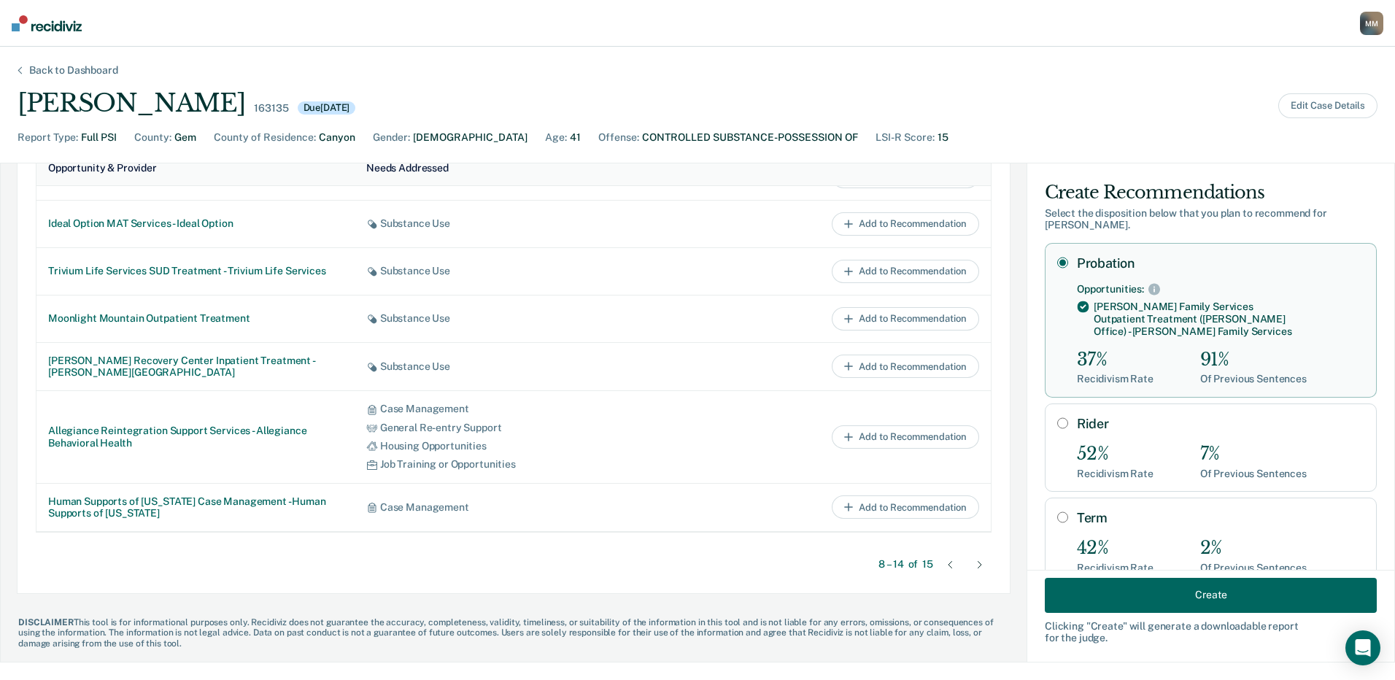
scroll to position [34, 0]
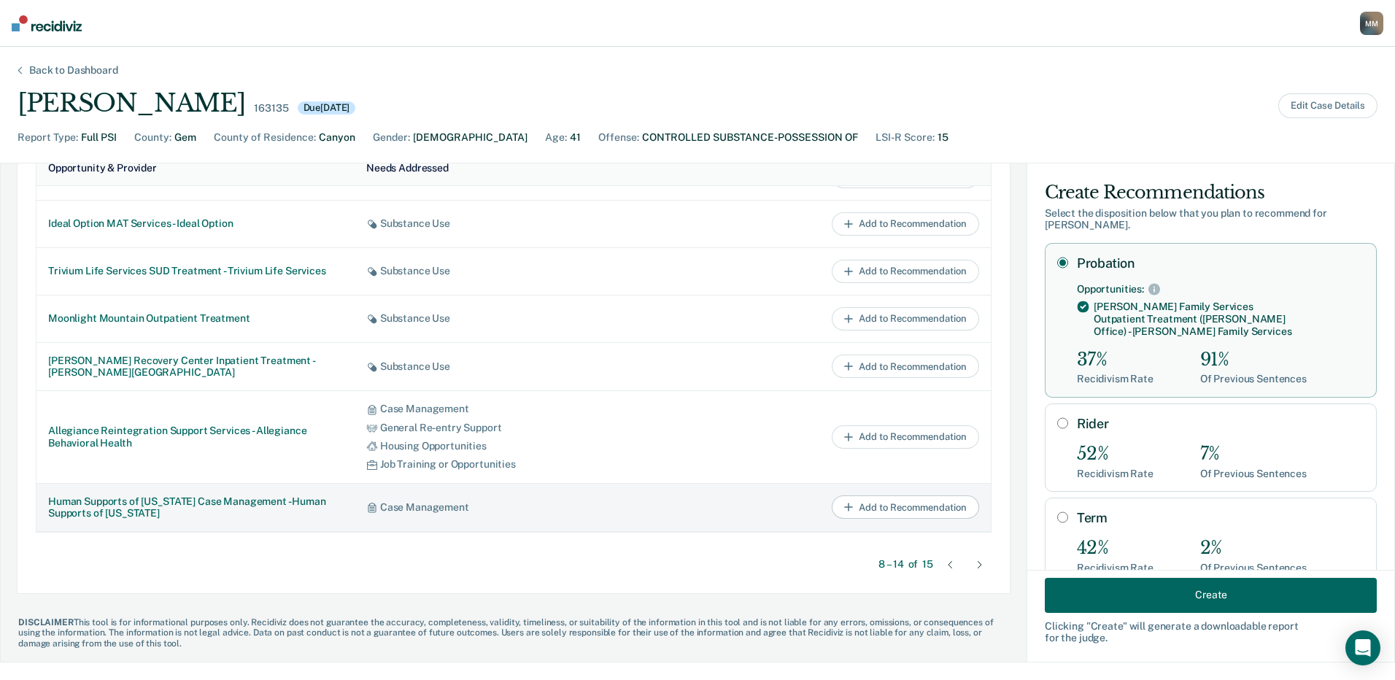
click at [863, 510] on button "Add to Recommendation" at bounding box center [905, 506] width 147 height 23
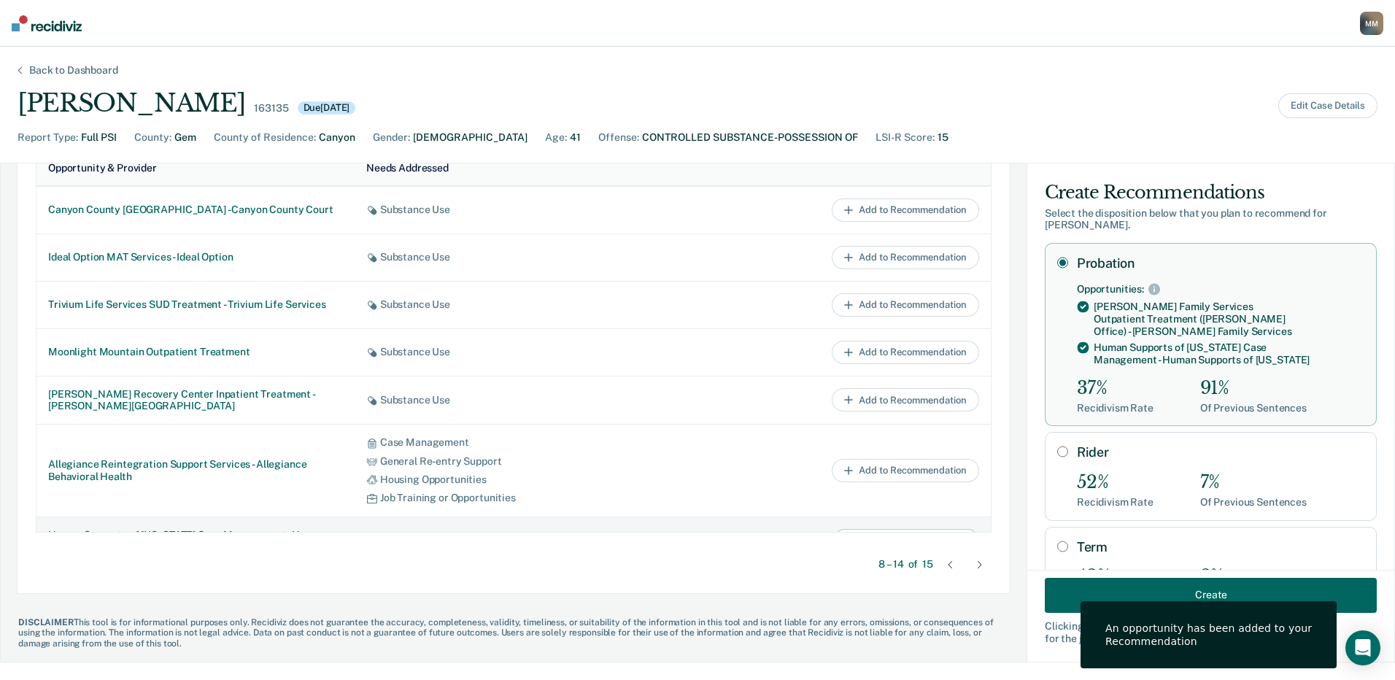
scroll to position [634, 0]
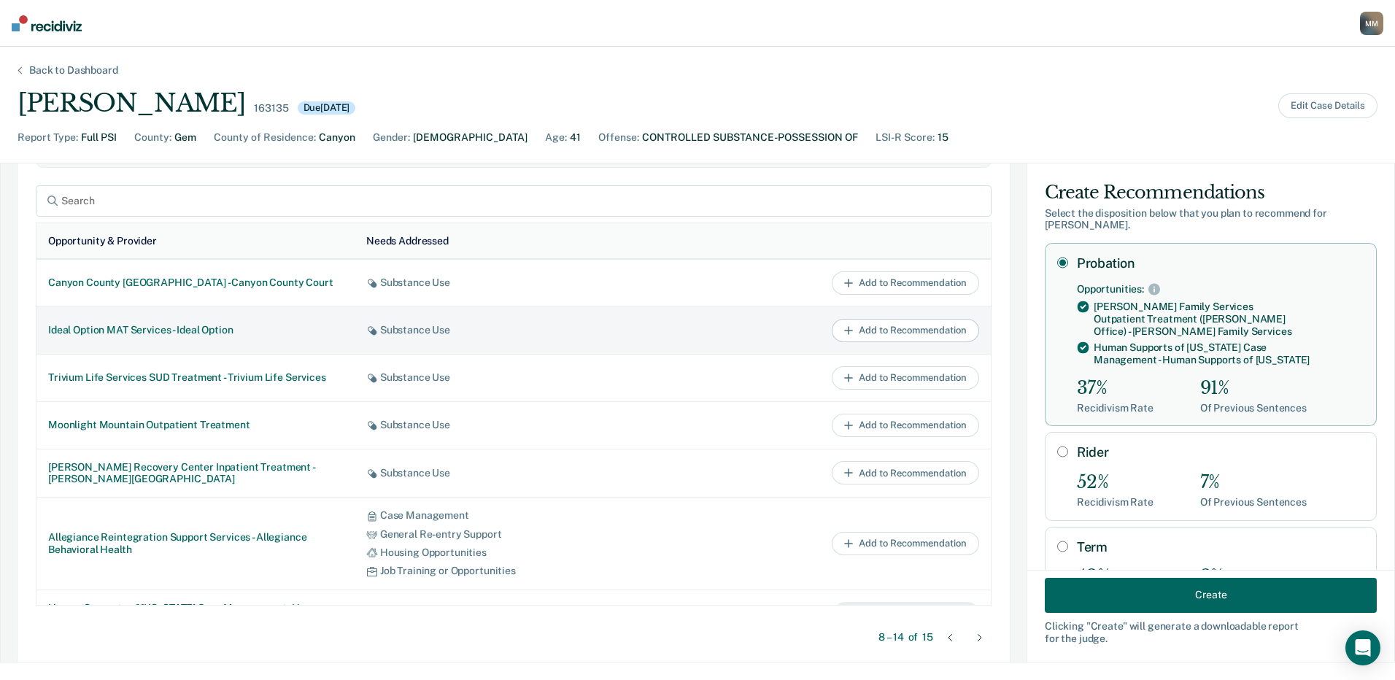
click at [859, 332] on button "Add to Recommendation" at bounding box center [905, 330] width 147 height 23
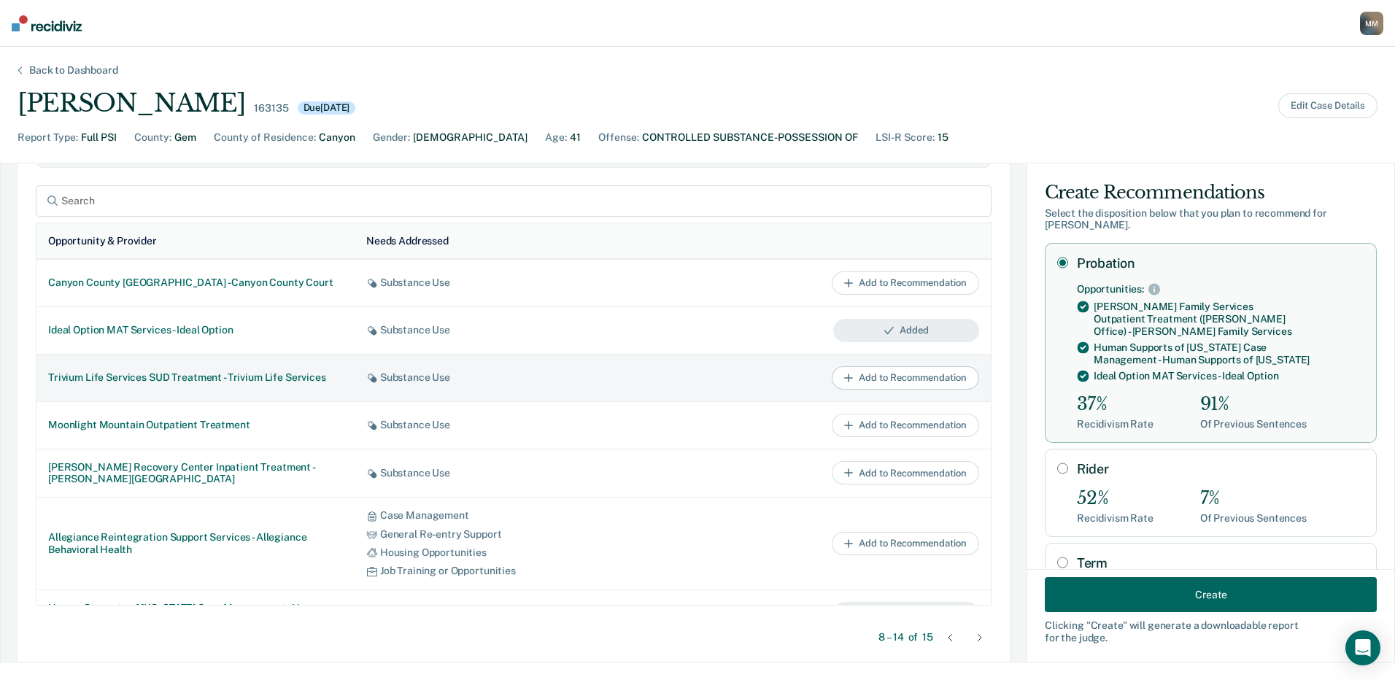
click at [866, 383] on button "Add to Recommendation" at bounding box center [905, 377] width 147 height 23
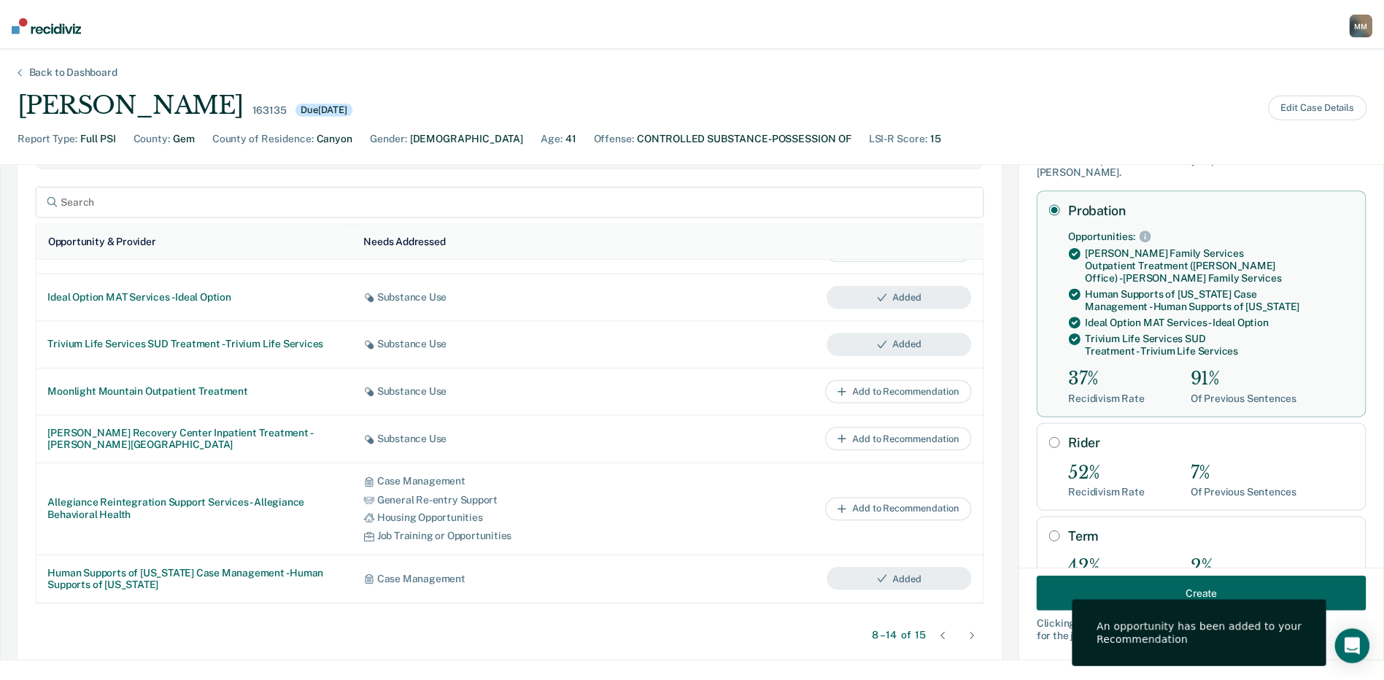
scroll to position [146, 0]
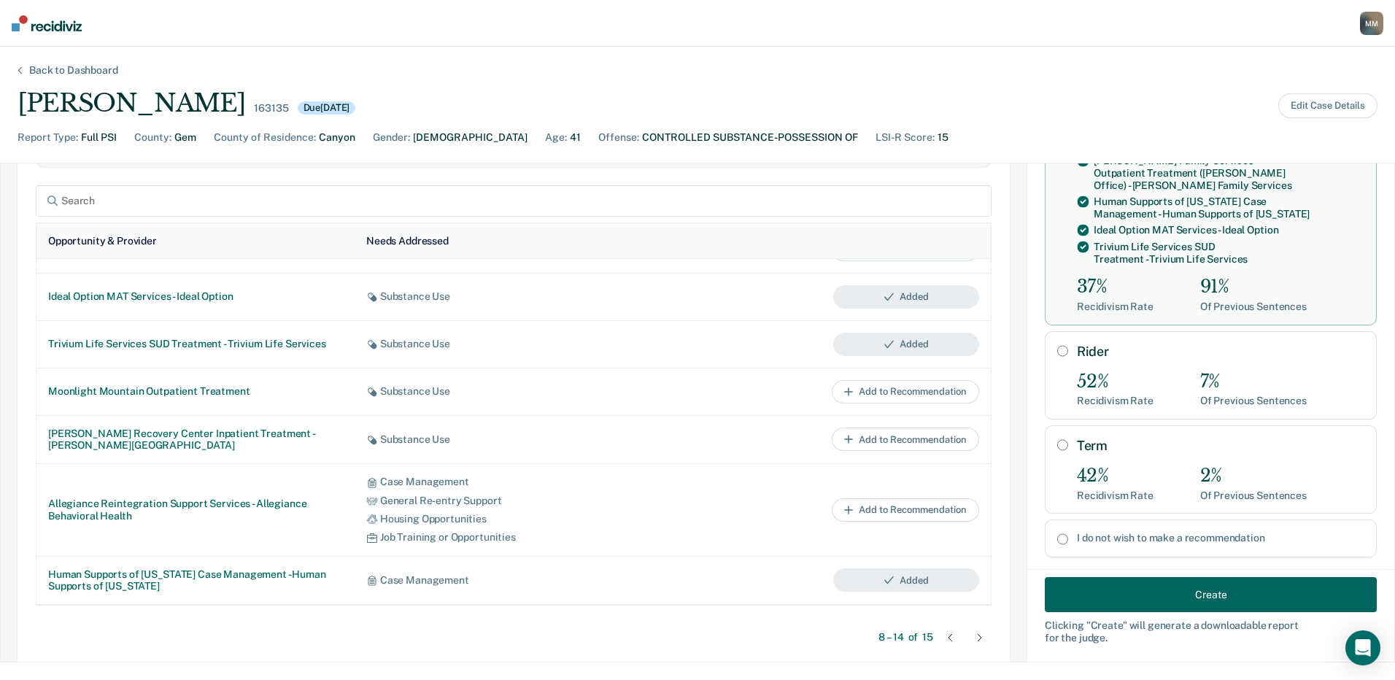
click at [1208, 591] on button "Create" at bounding box center [1211, 594] width 332 height 35
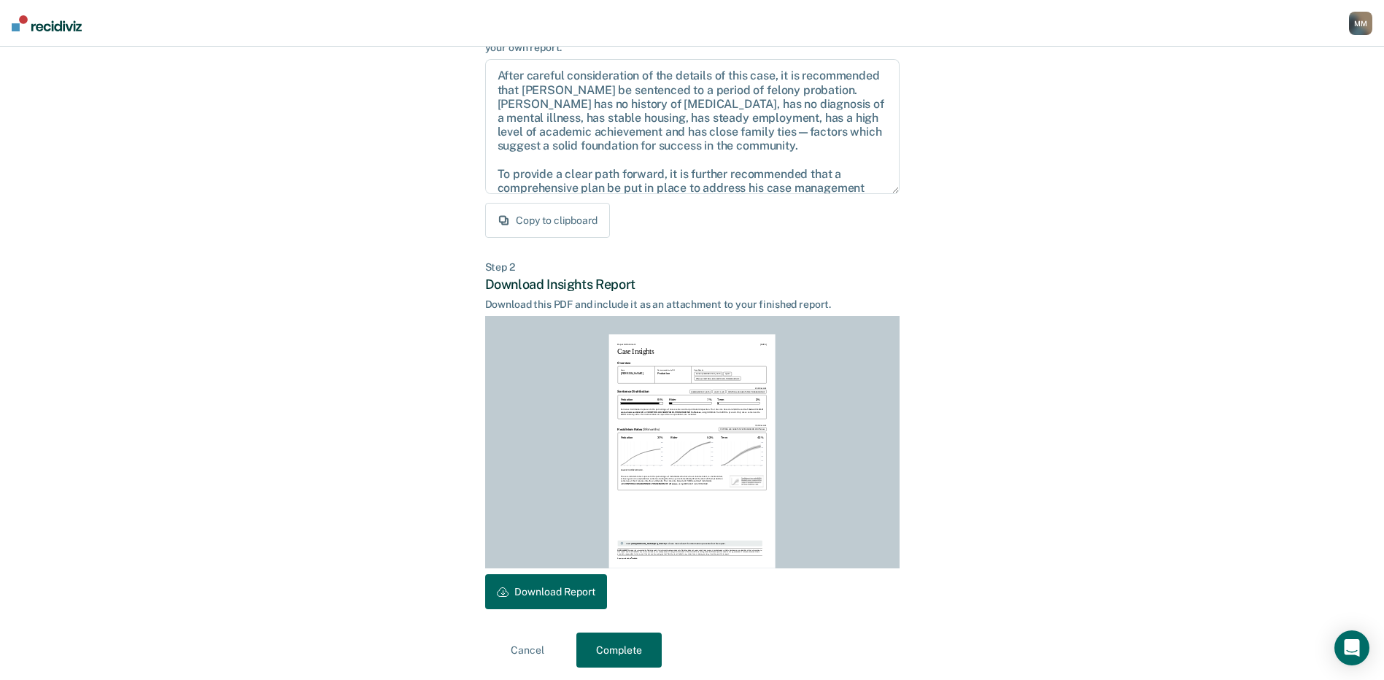
scroll to position [152, 0]
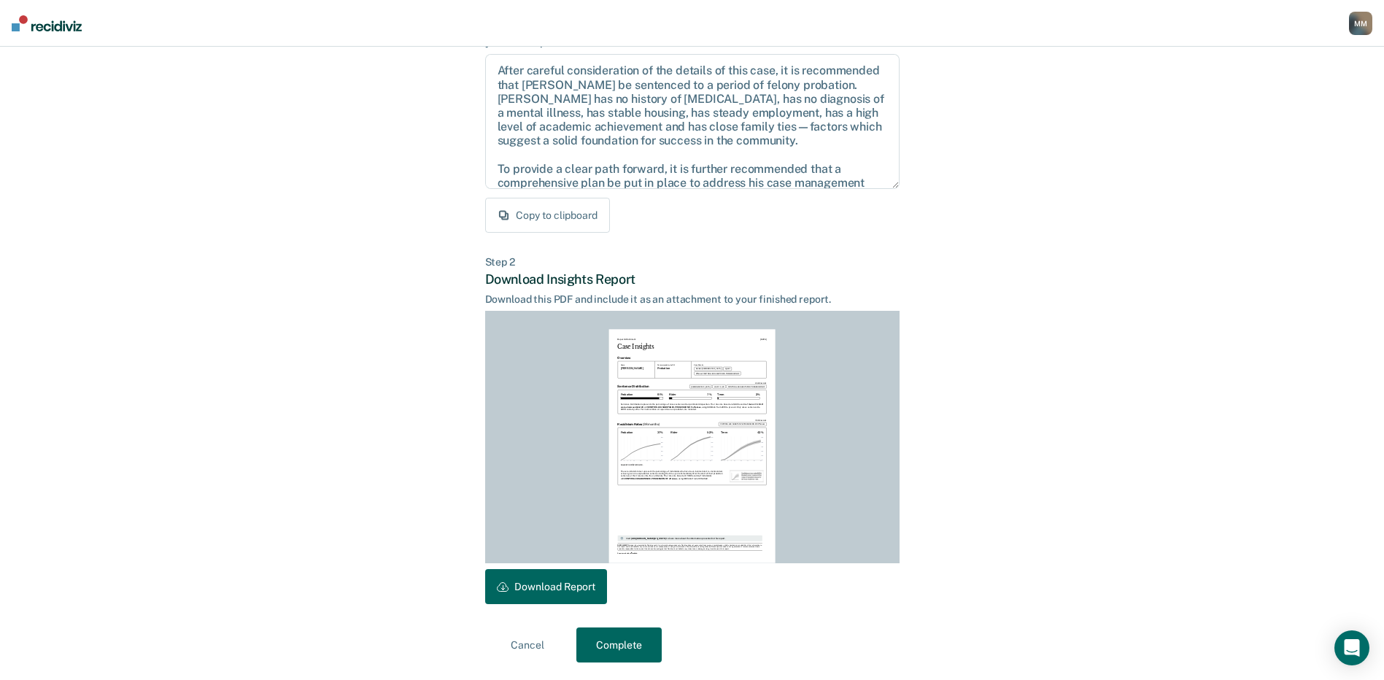
click at [573, 587] on button "Download Report" at bounding box center [546, 586] width 122 height 35
click at [616, 638] on button "Complete" at bounding box center [618, 644] width 85 height 35
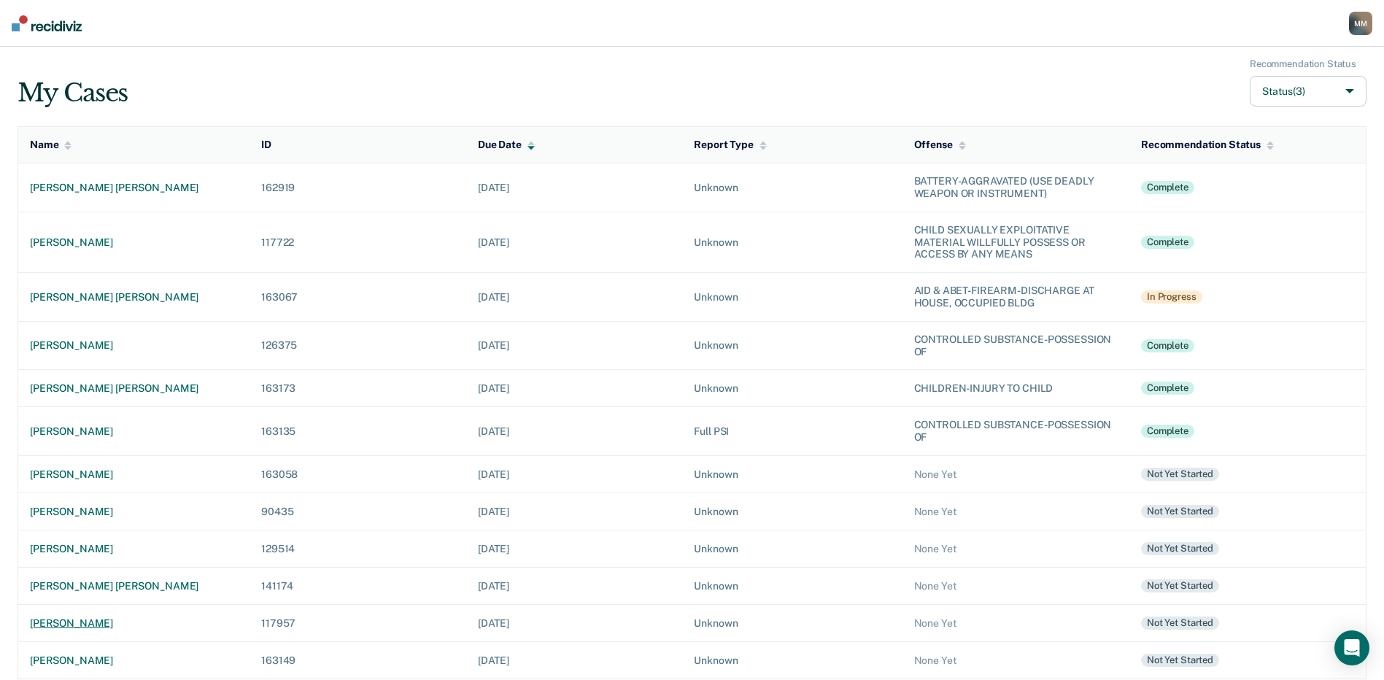
click at [98, 625] on div "[PERSON_NAME]" at bounding box center [134, 623] width 208 height 12
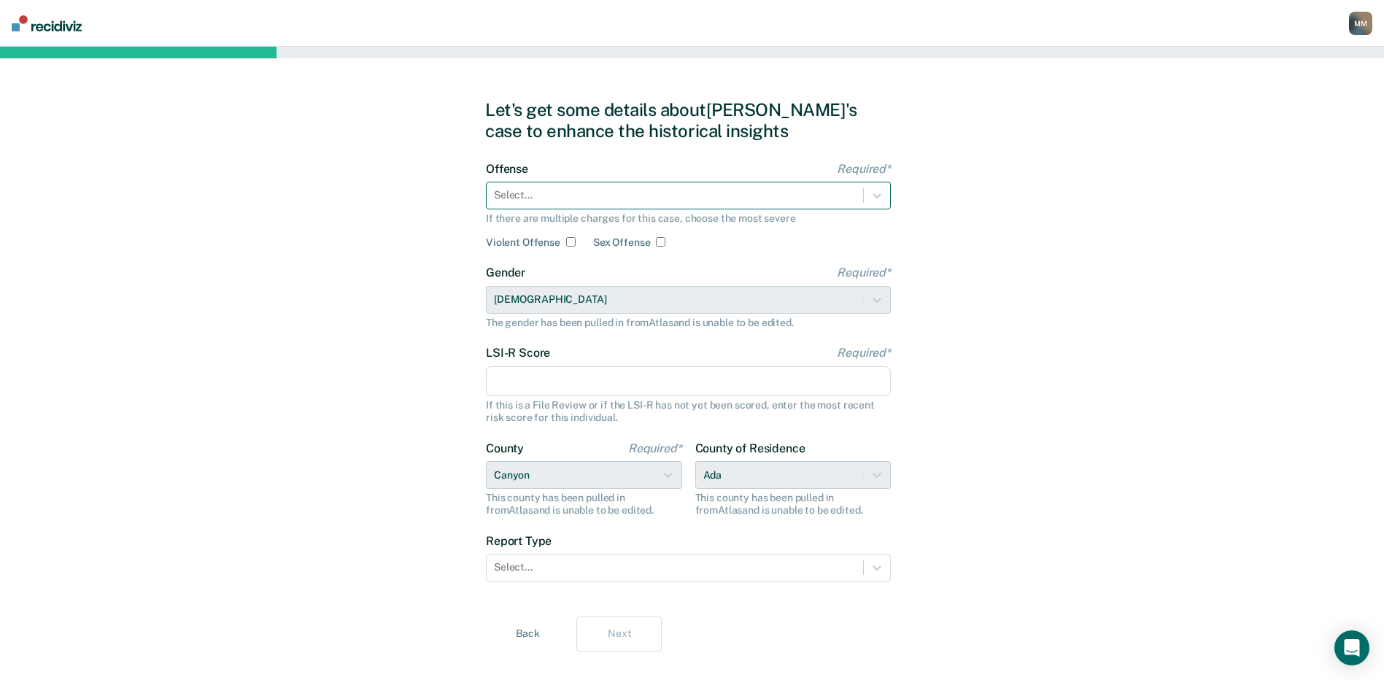
click at [543, 196] on div at bounding box center [675, 195] width 362 height 15
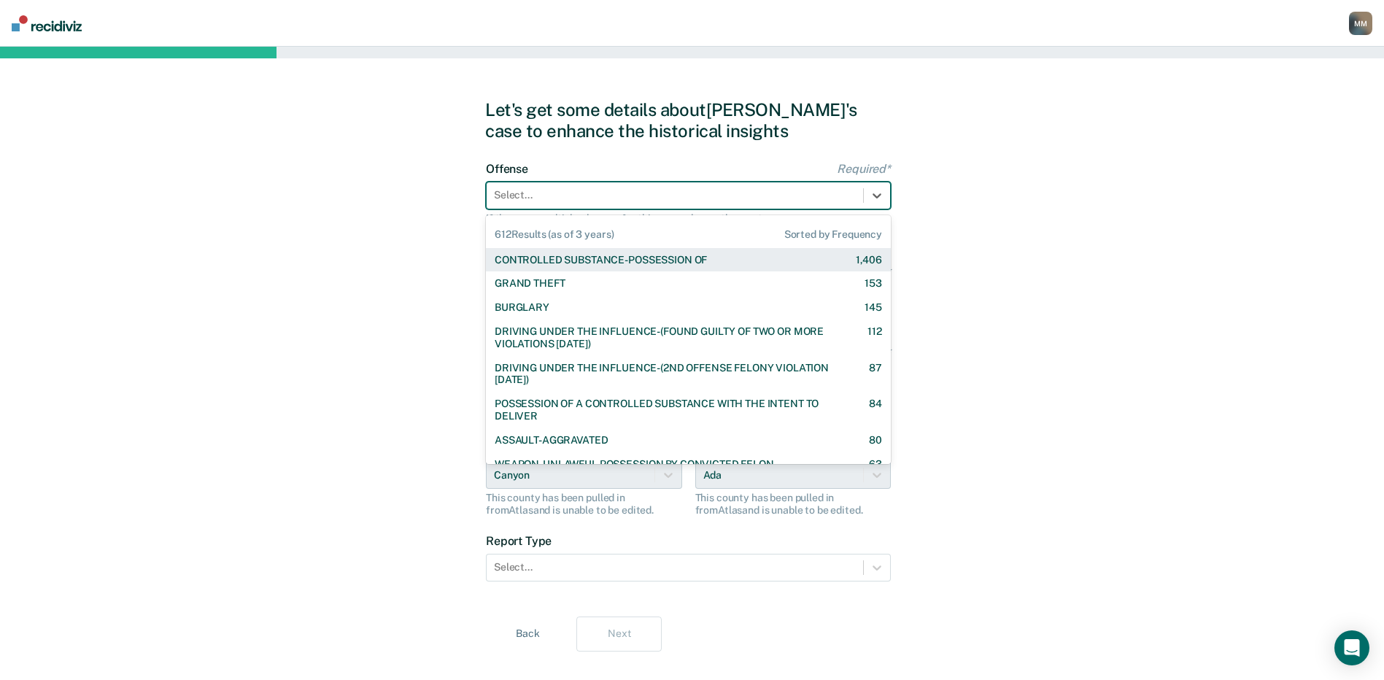
click at [557, 260] on div "CONTROLLED SUBSTANCE-POSSESSION OF" at bounding box center [601, 260] width 212 height 12
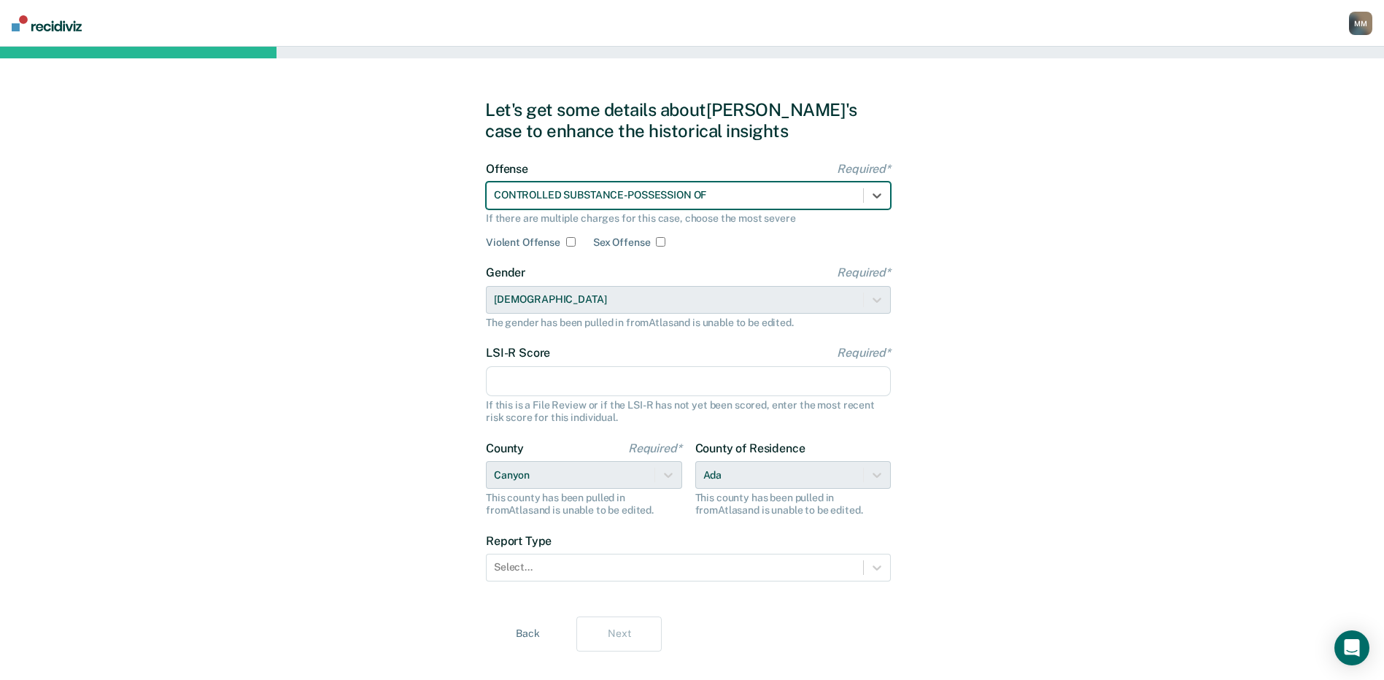
click at [521, 384] on input "LSI-R Score Required*" at bounding box center [688, 381] width 405 height 31
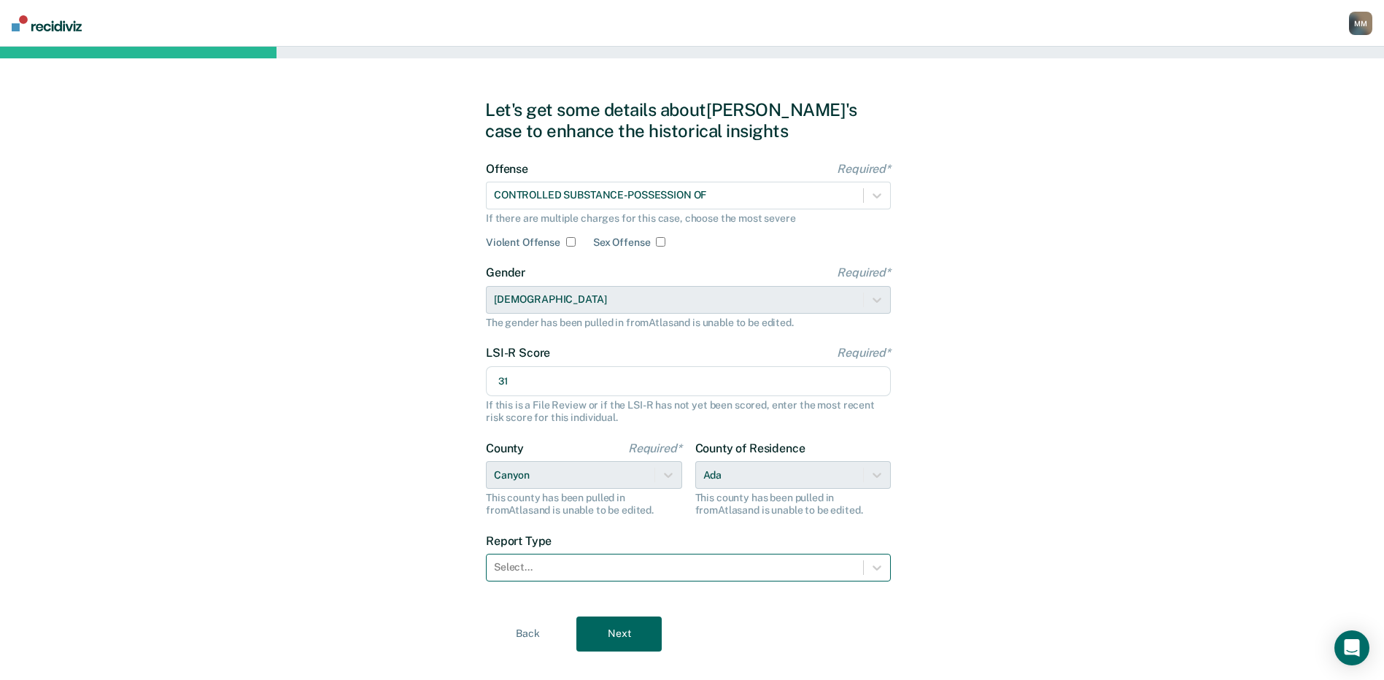
type input "31"
click at [544, 568] on div at bounding box center [675, 567] width 362 height 15
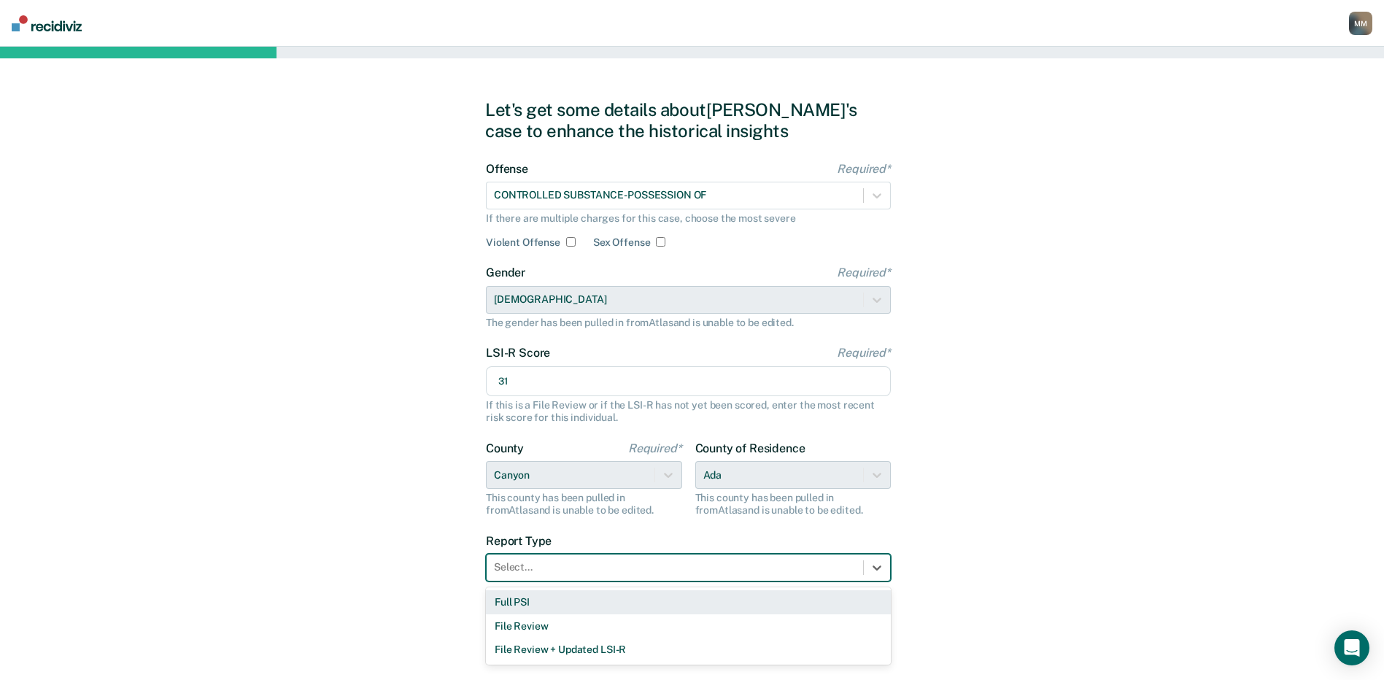
click at [538, 599] on div "Full PSI" at bounding box center [688, 602] width 405 height 24
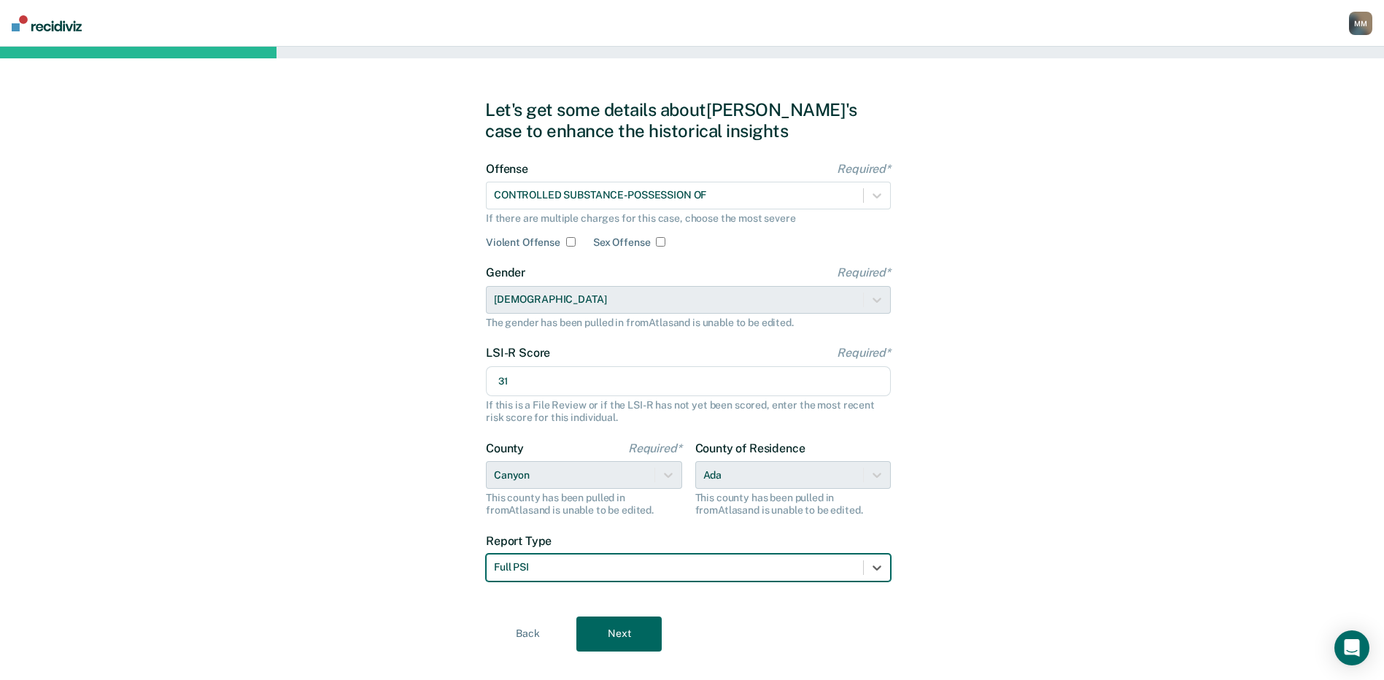
click at [609, 633] on button "Next" at bounding box center [618, 634] width 85 height 35
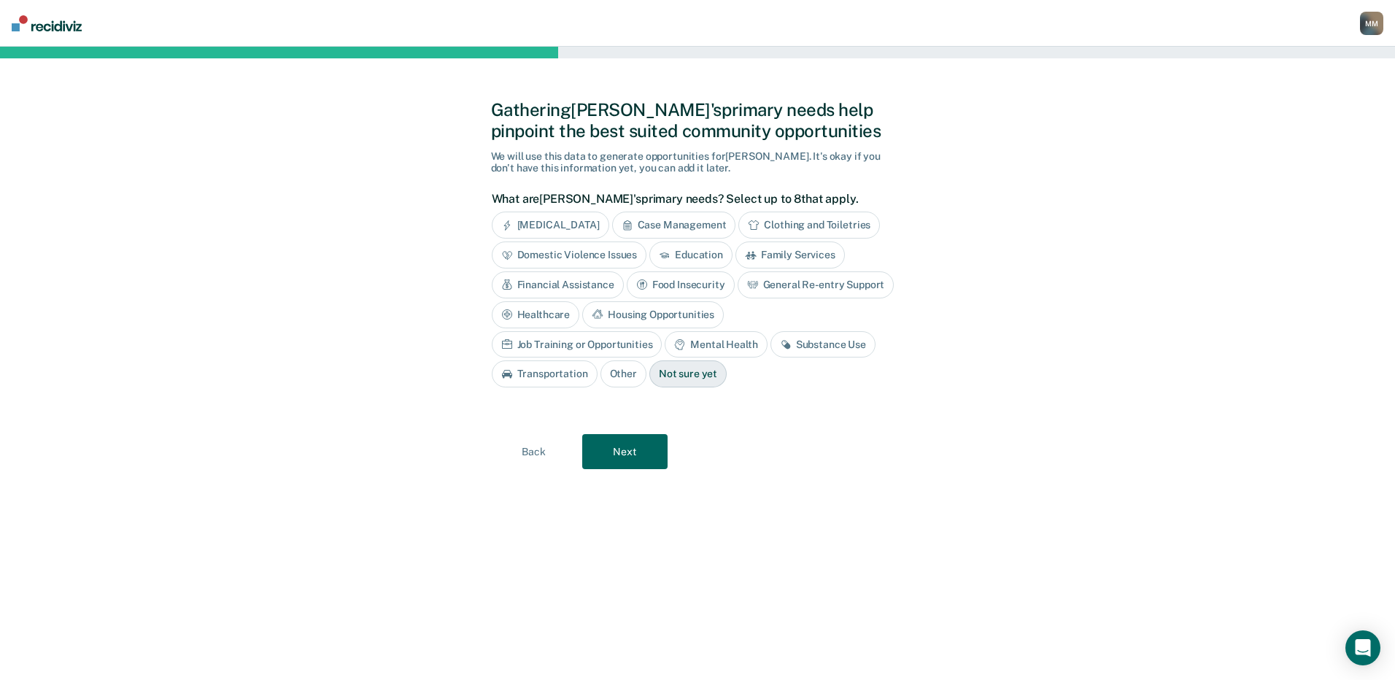
click at [655, 221] on div "Case Management" at bounding box center [674, 225] width 124 height 27
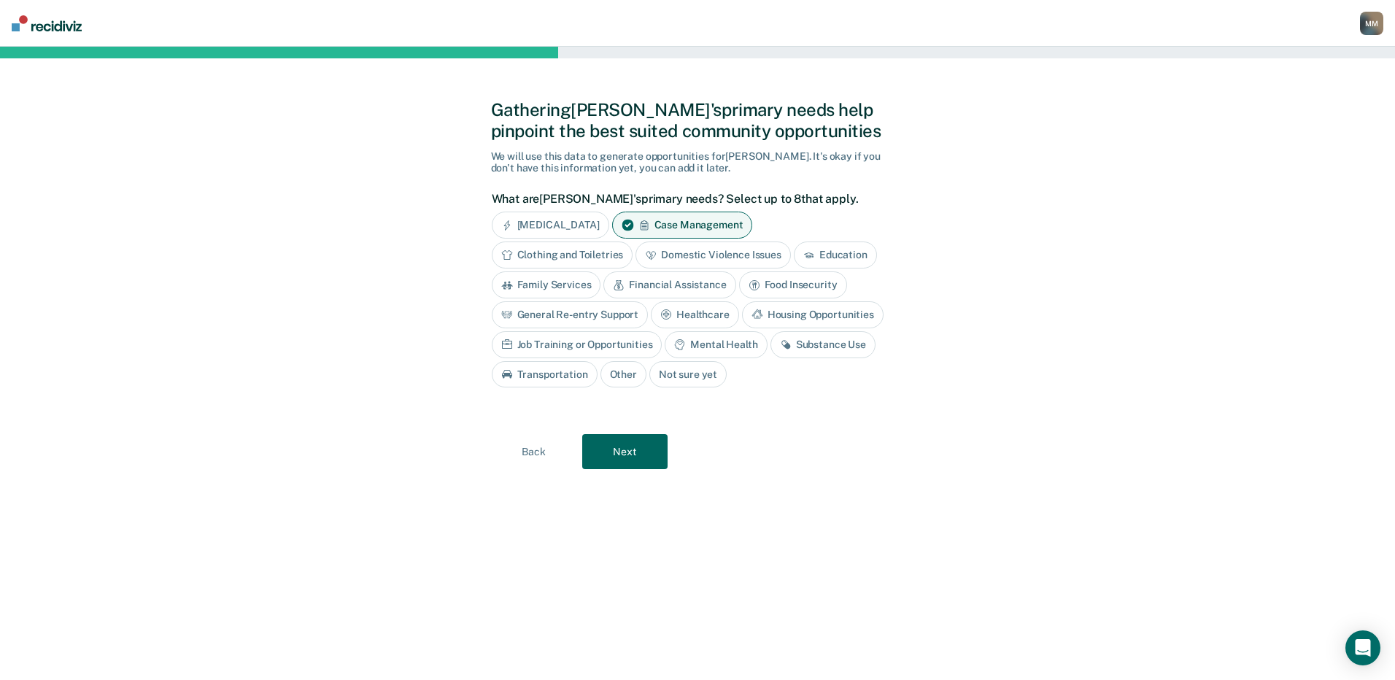
click at [760, 312] on icon at bounding box center [757, 315] width 12 height 12
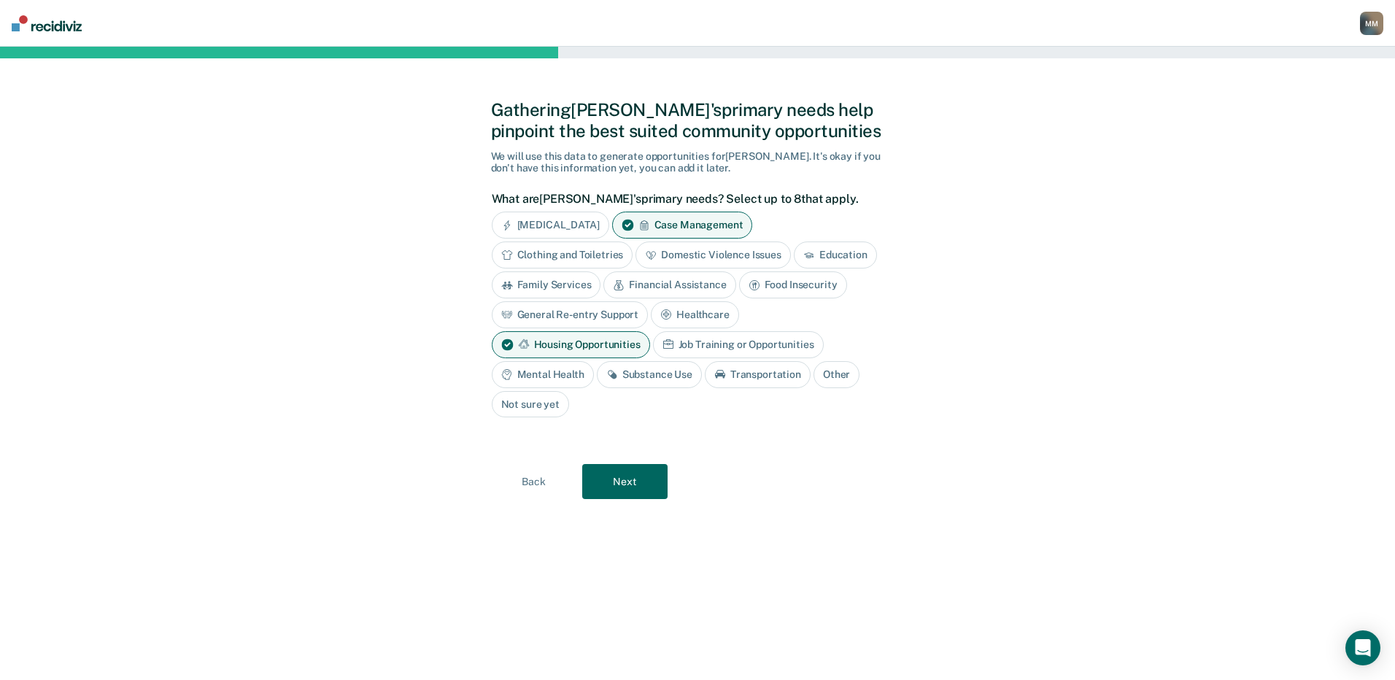
click at [716, 347] on div "Job Training or Opportunities" at bounding box center [738, 344] width 171 height 27
click at [558, 376] on div "Mental Health" at bounding box center [543, 374] width 102 height 27
click at [664, 376] on div "Substance Use" at bounding box center [666, 374] width 105 height 27
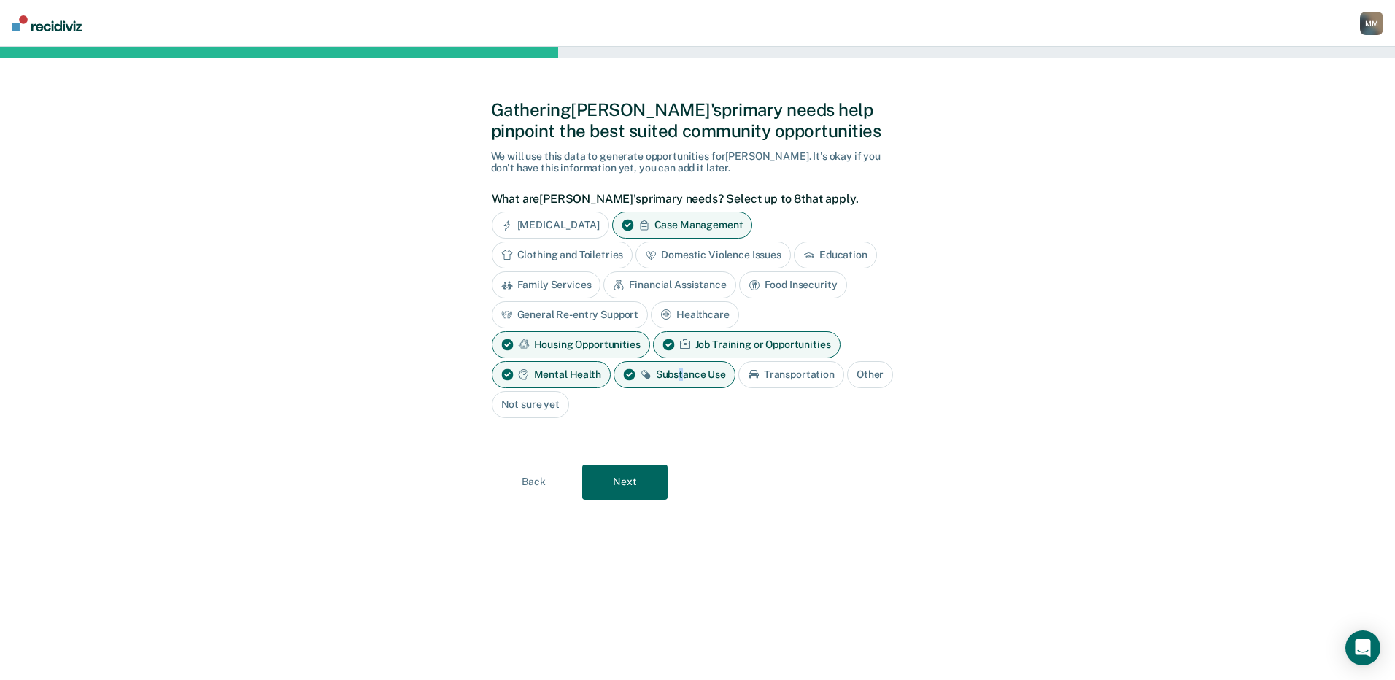
click at [622, 478] on button "Next" at bounding box center [624, 482] width 85 height 35
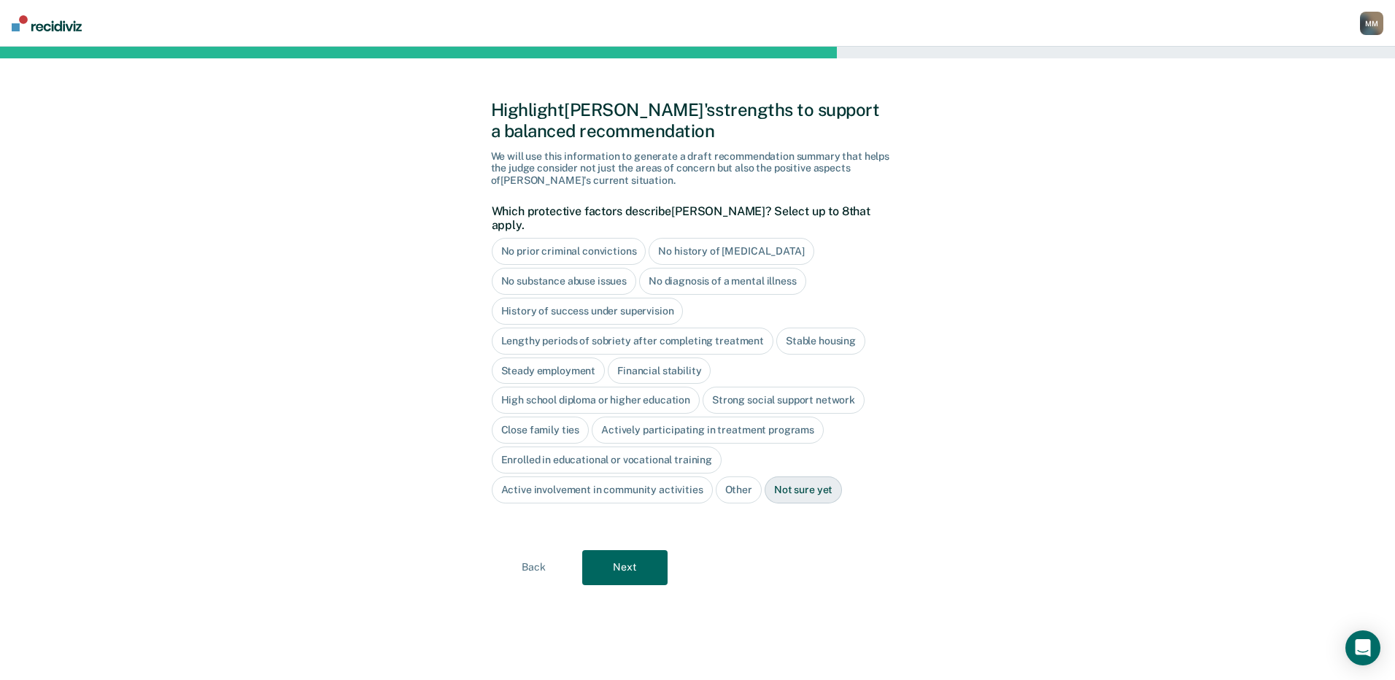
click at [594, 387] on div "High school diploma or higher education" at bounding box center [596, 400] width 209 height 27
click at [630, 553] on button "Next" at bounding box center [624, 567] width 85 height 35
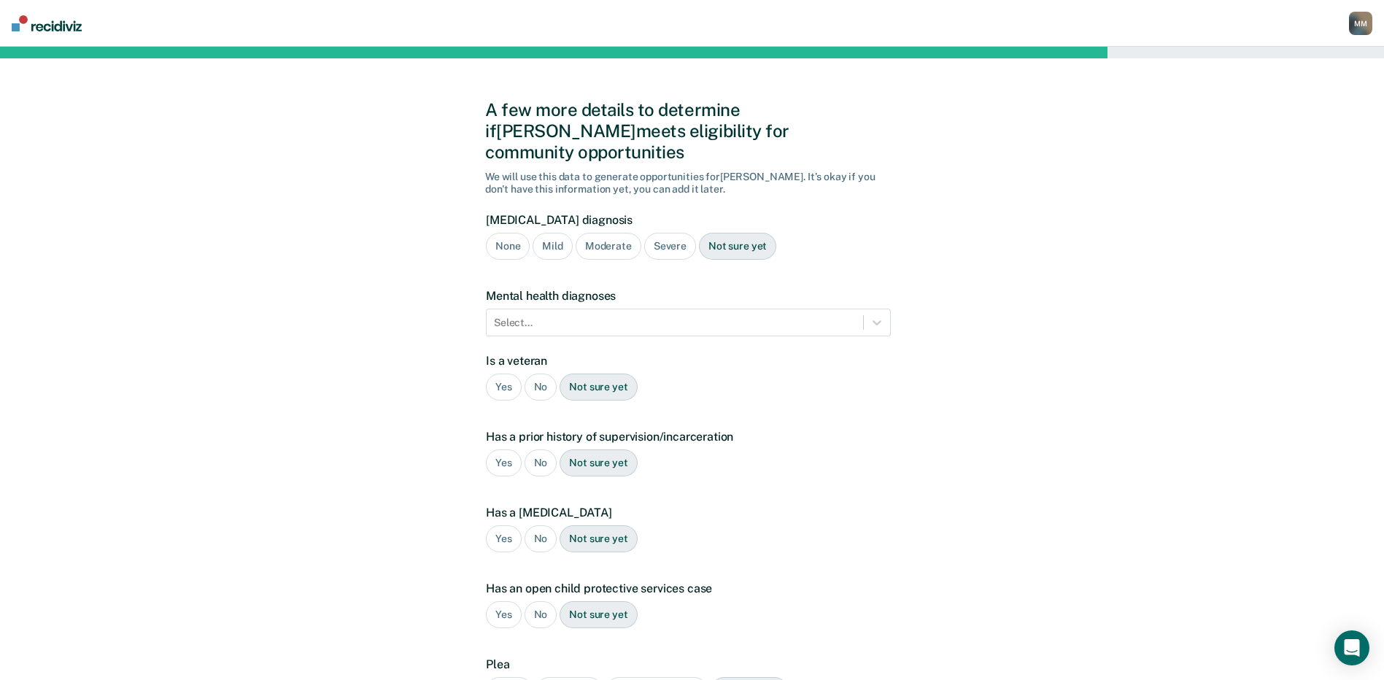
click at [535, 374] on div "No" at bounding box center [541, 387] width 33 height 27
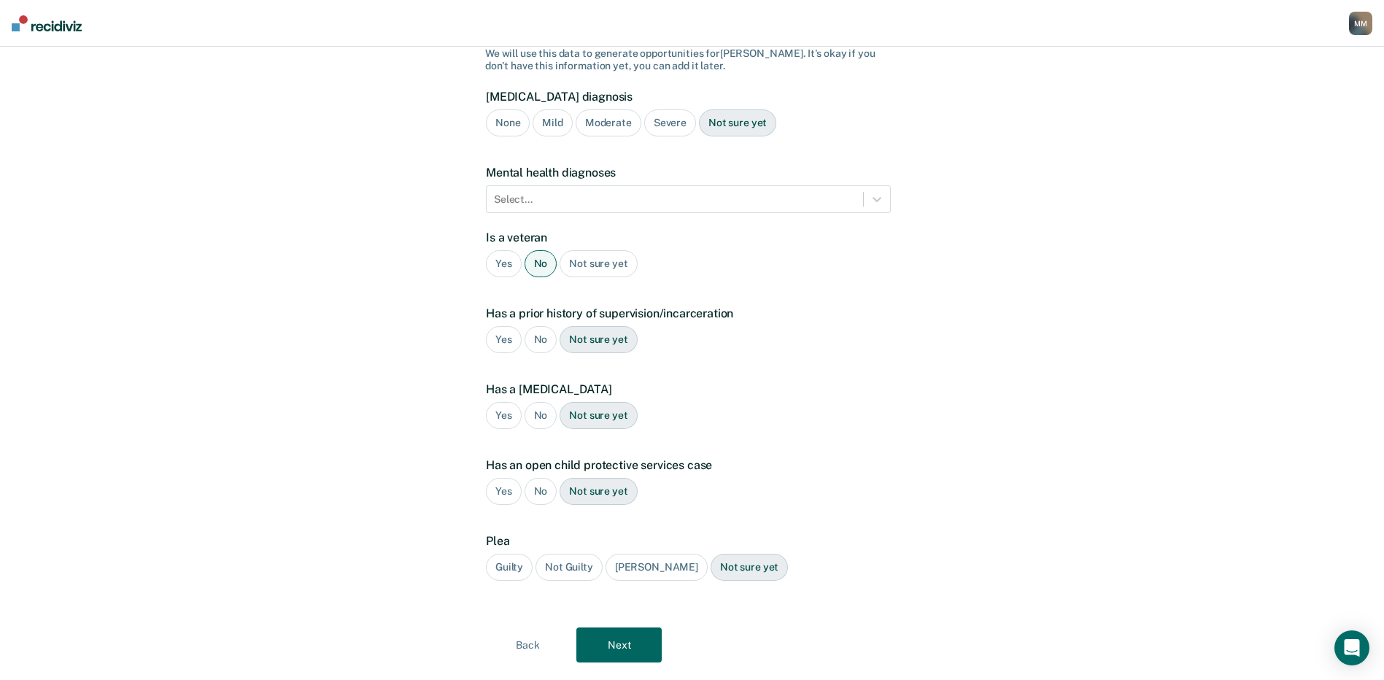
scroll to position [137, 0]
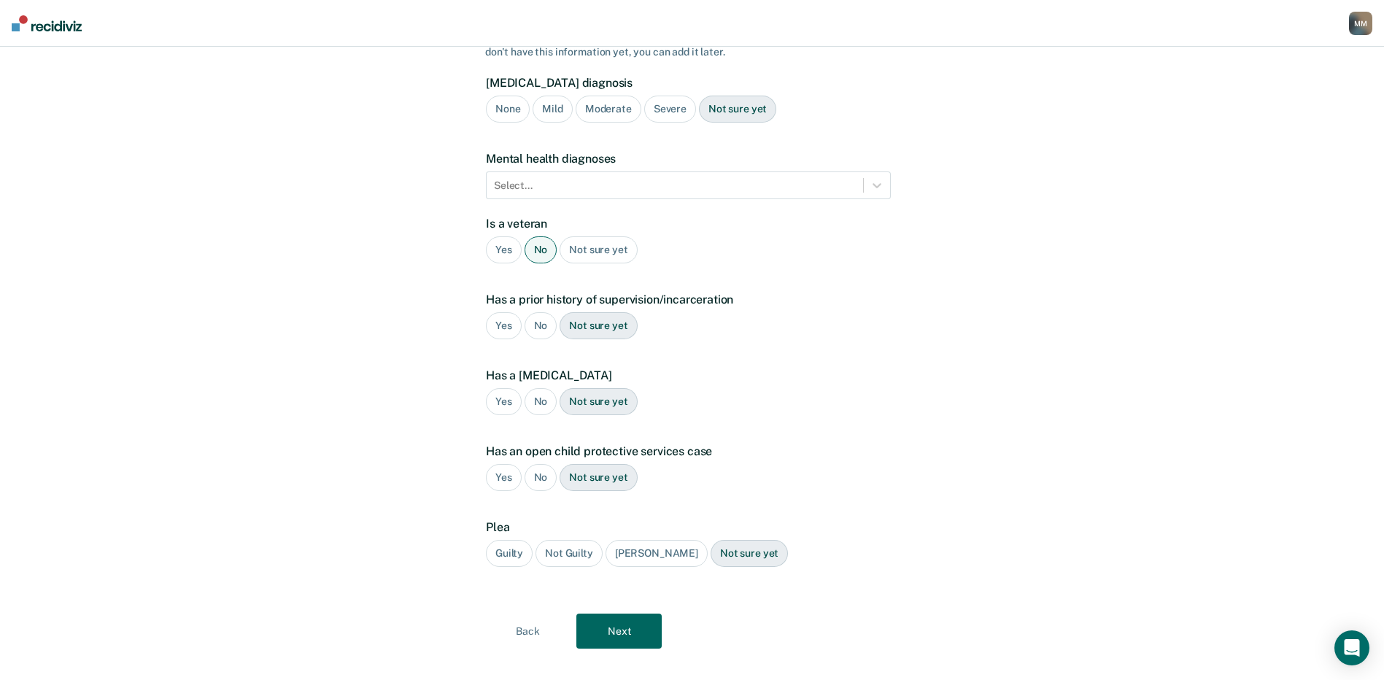
click at [505, 312] on div "Yes" at bounding box center [504, 325] width 36 height 27
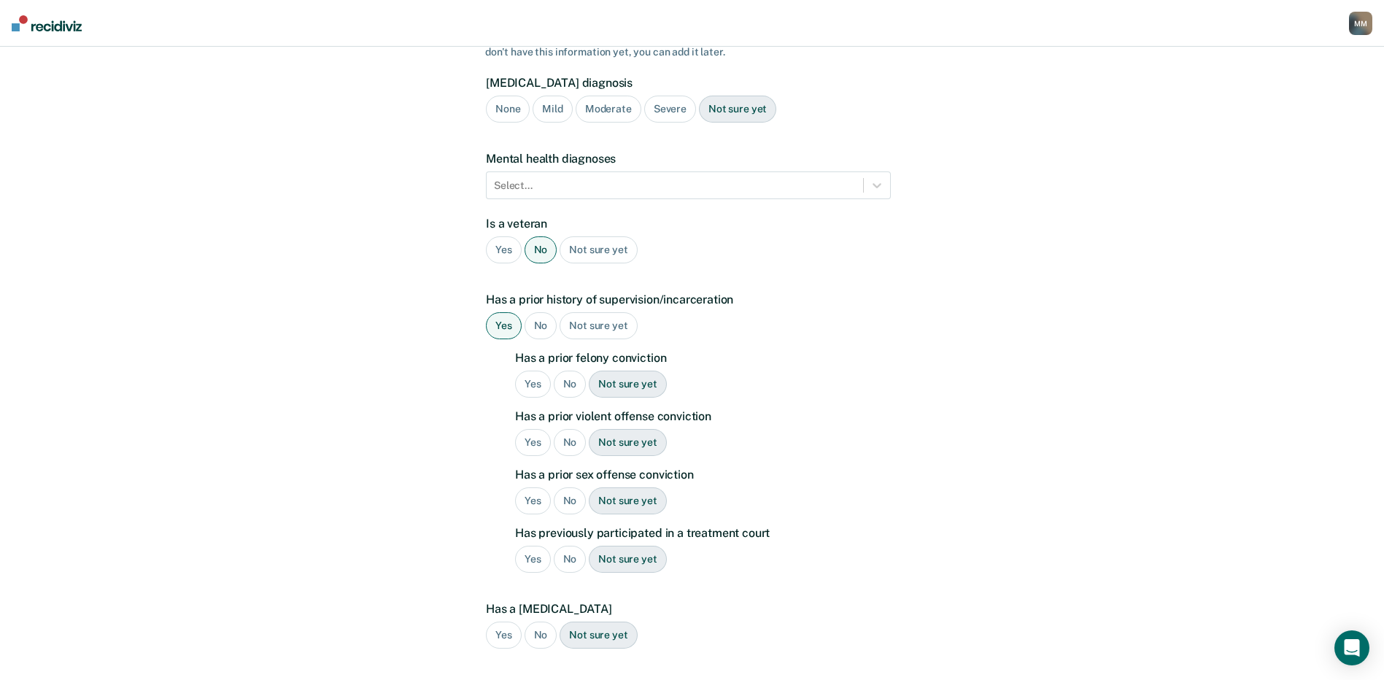
click at [533, 371] on div "Yes" at bounding box center [533, 384] width 36 height 27
click at [529, 429] on div "Yes" at bounding box center [533, 442] width 36 height 27
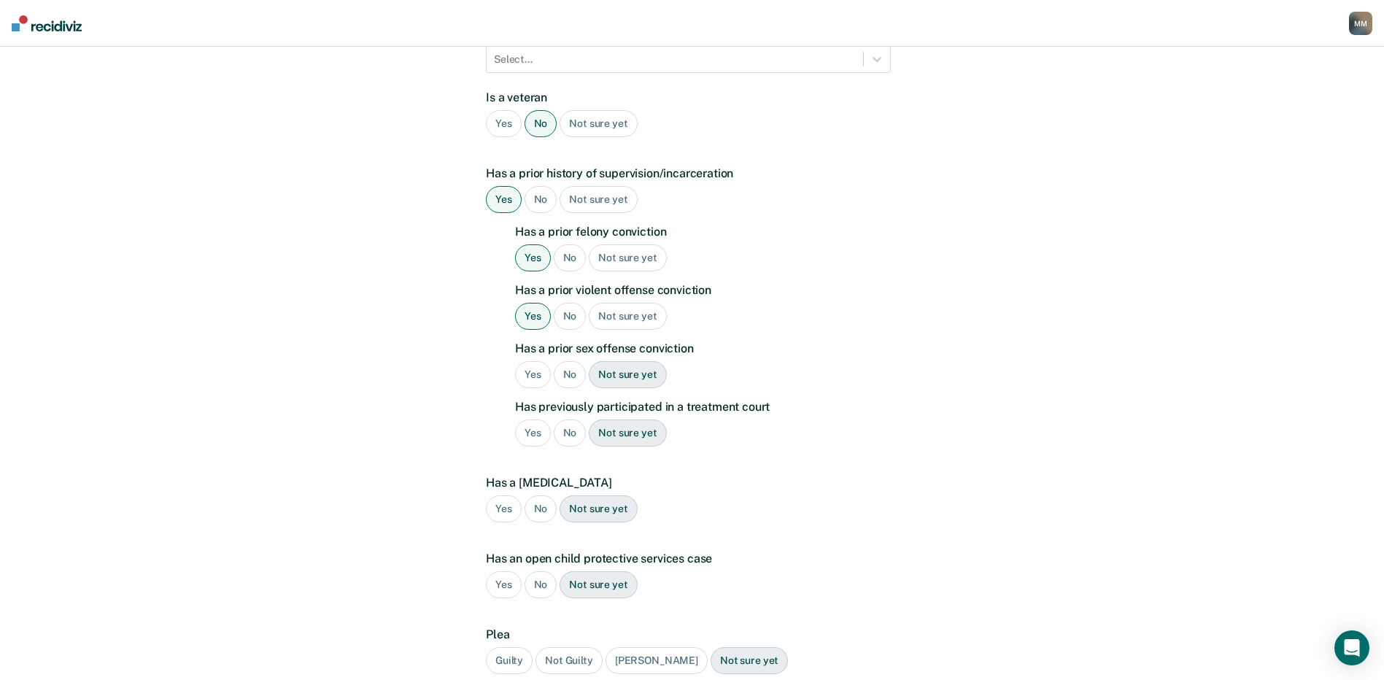
scroll to position [283, 0]
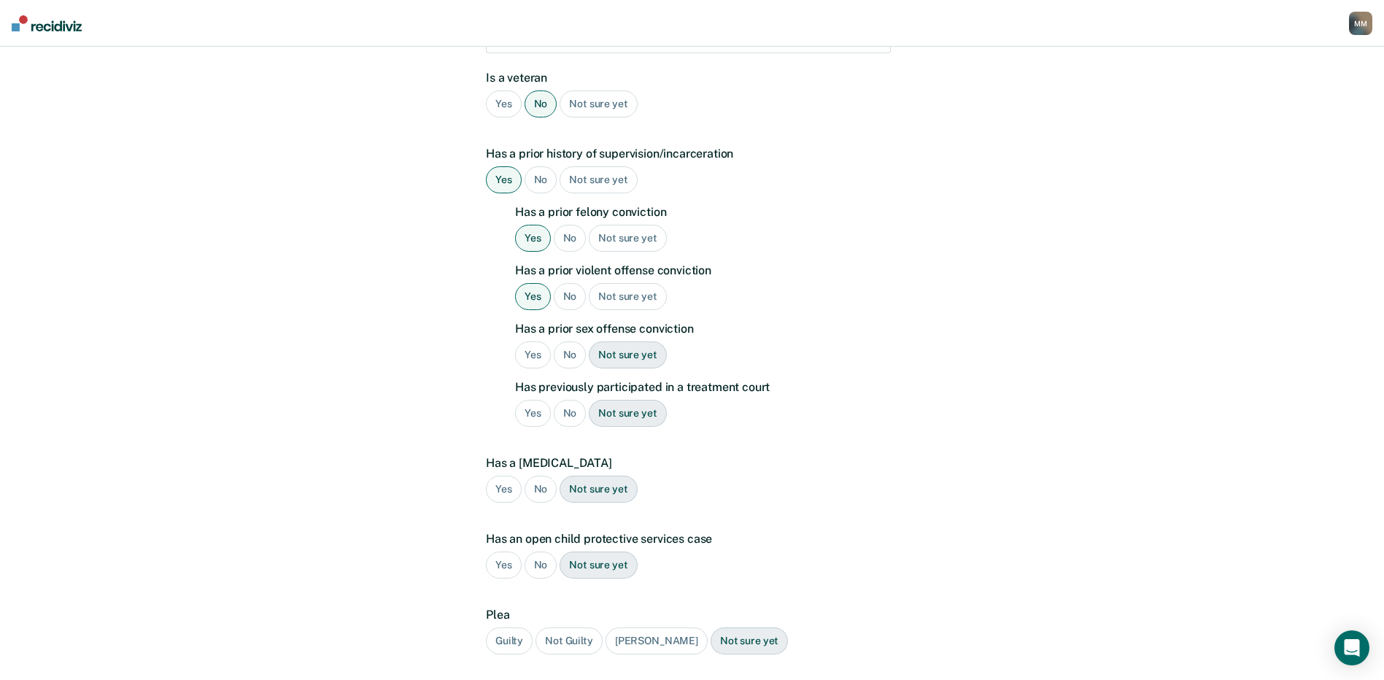
click at [569, 341] on div "No" at bounding box center [570, 354] width 33 height 27
click at [563, 400] on div "No" at bounding box center [570, 413] width 33 height 27
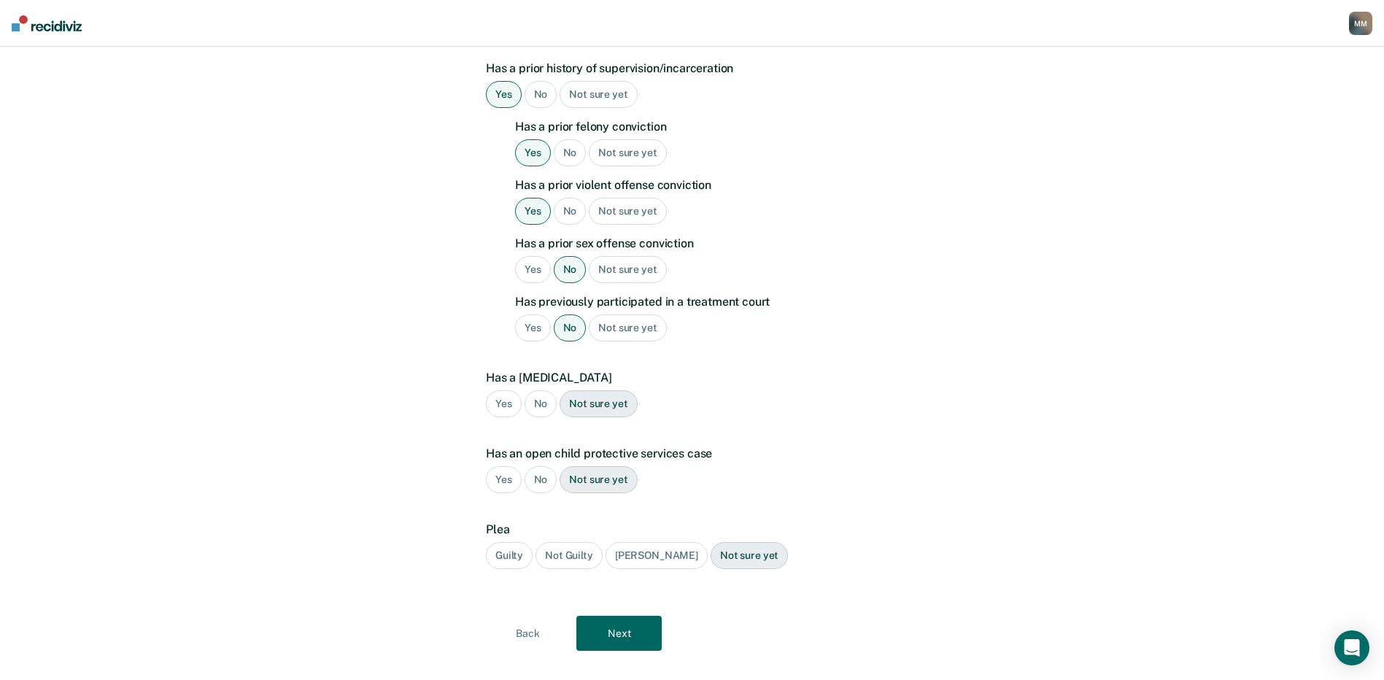
scroll to position [371, 0]
click at [543, 388] on div "No" at bounding box center [541, 401] width 33 height 27
click at [534, 464] on div "No" at bounding box center [541, 477] width 33 height 27
click at [509, 540] on div "Guilty" at bounding box center [509, 553] width 47 height 27
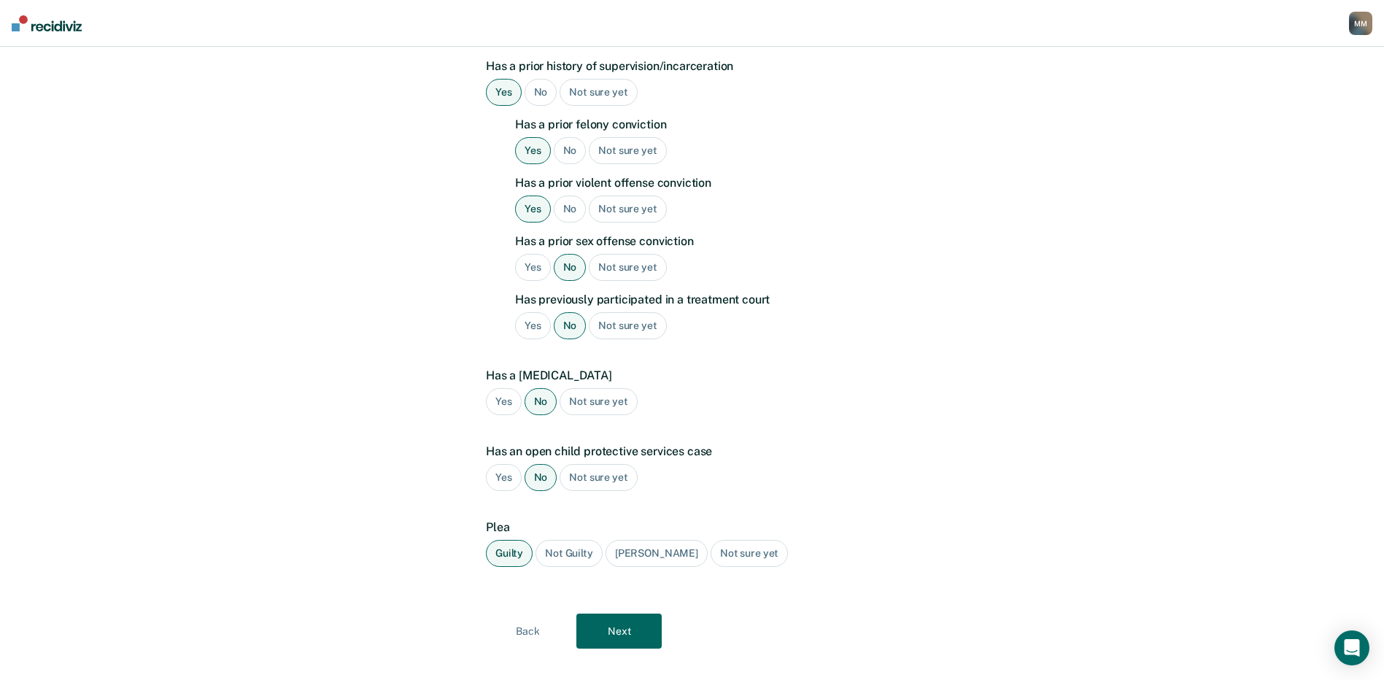
click at [610, 614] on button "Next" at bounding box center [618, 631] width 85 height 35
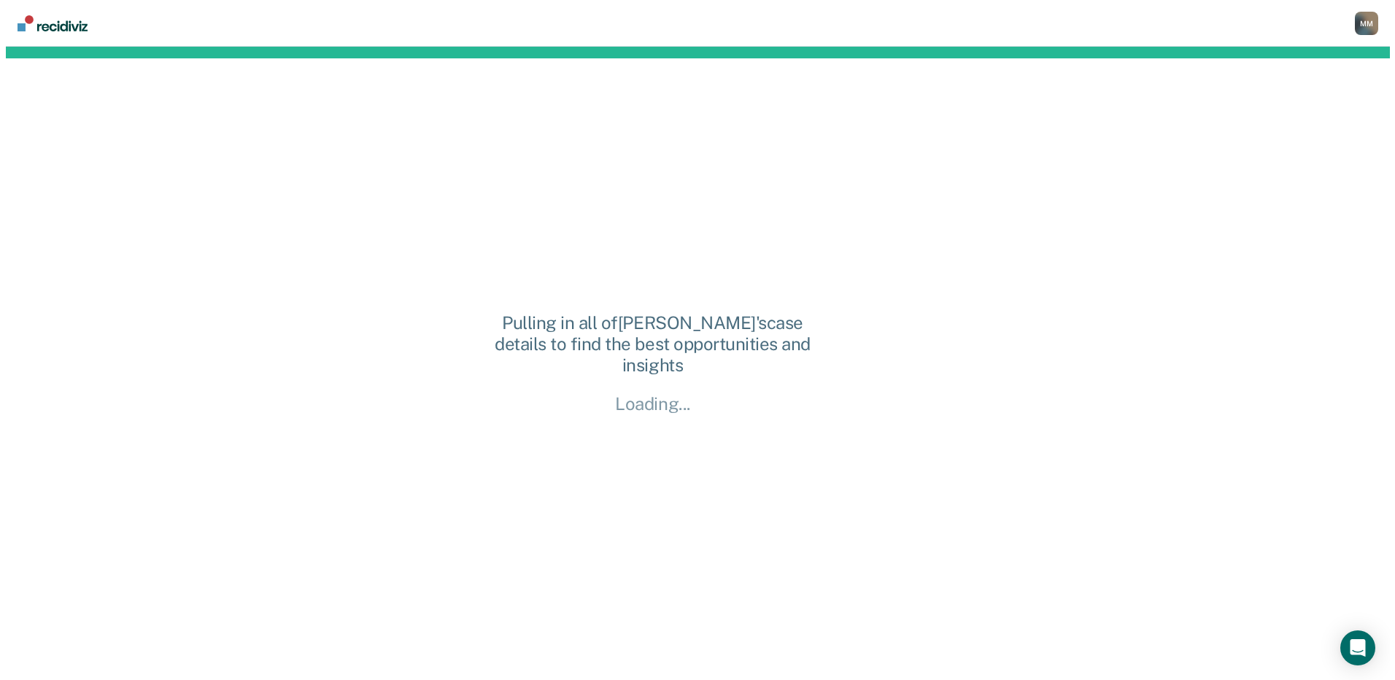
scroll to position [0, 0]
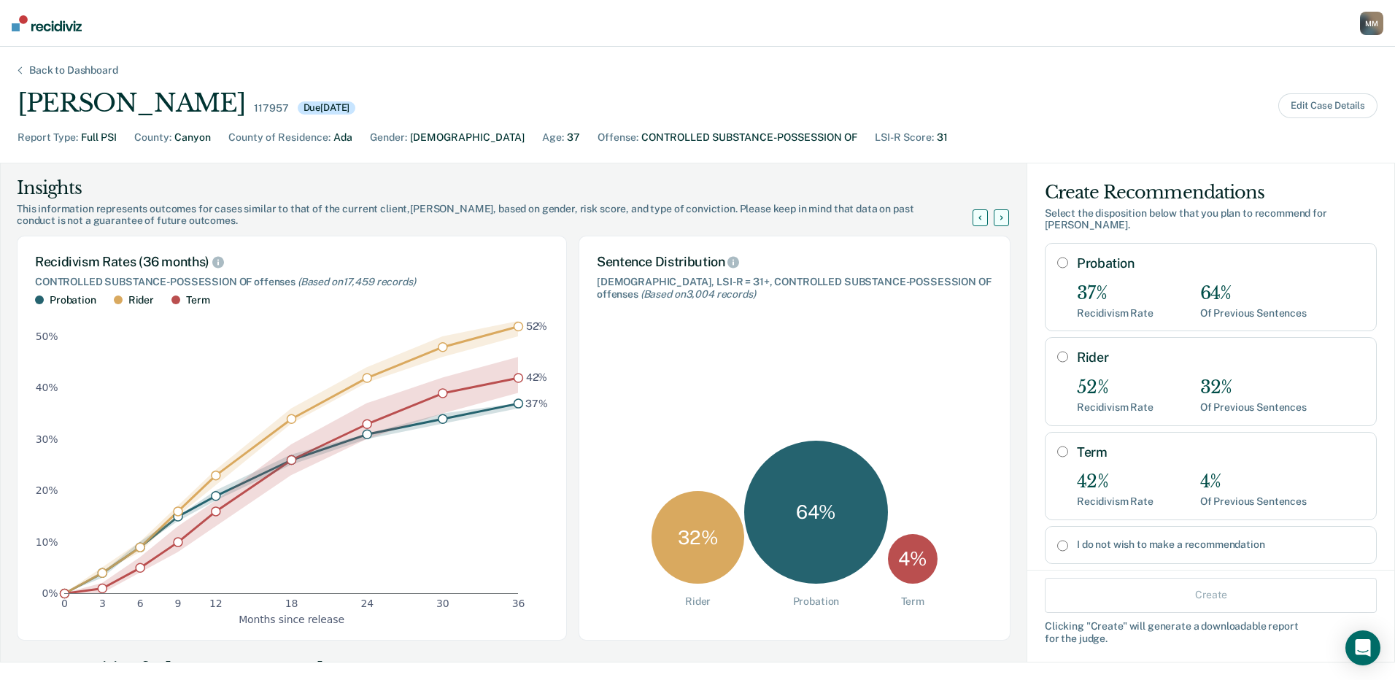
click at [1057, 257] on input "Probation" at bounding box center [1062, 263] width 11 height 12
radio input "true"
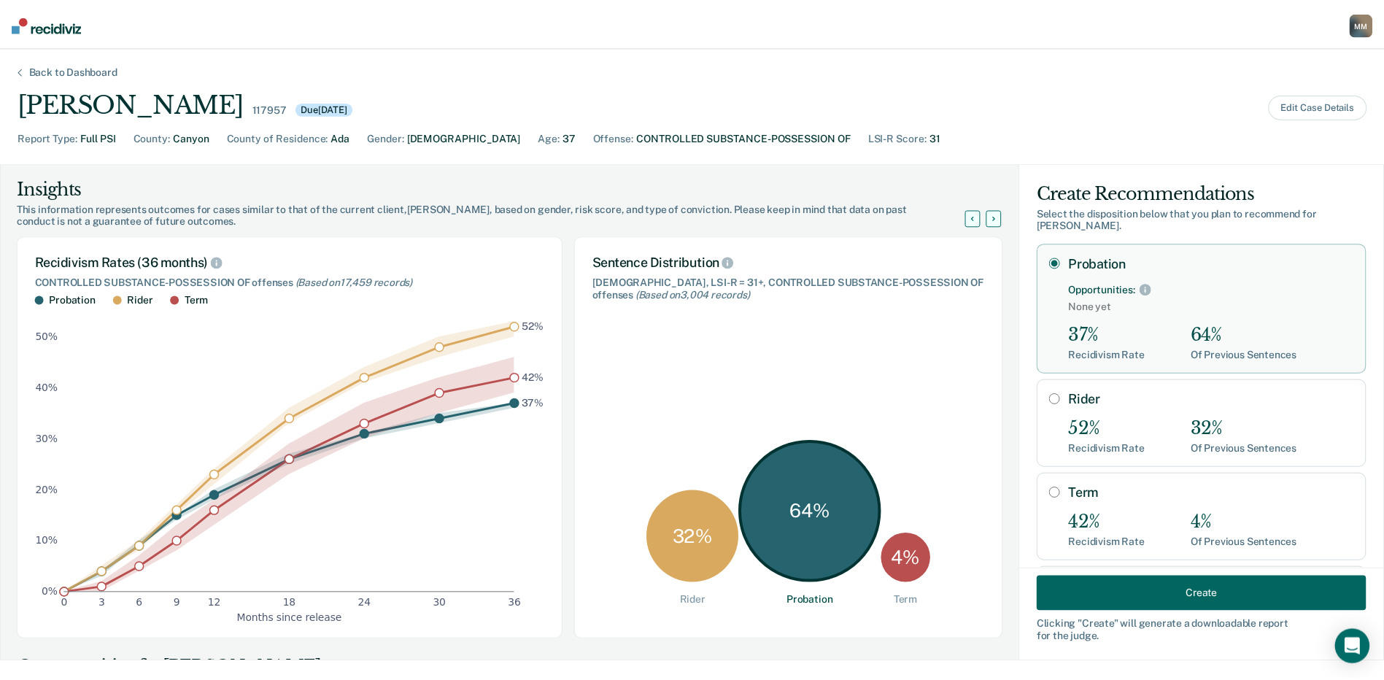
scroll to position [61, 0]
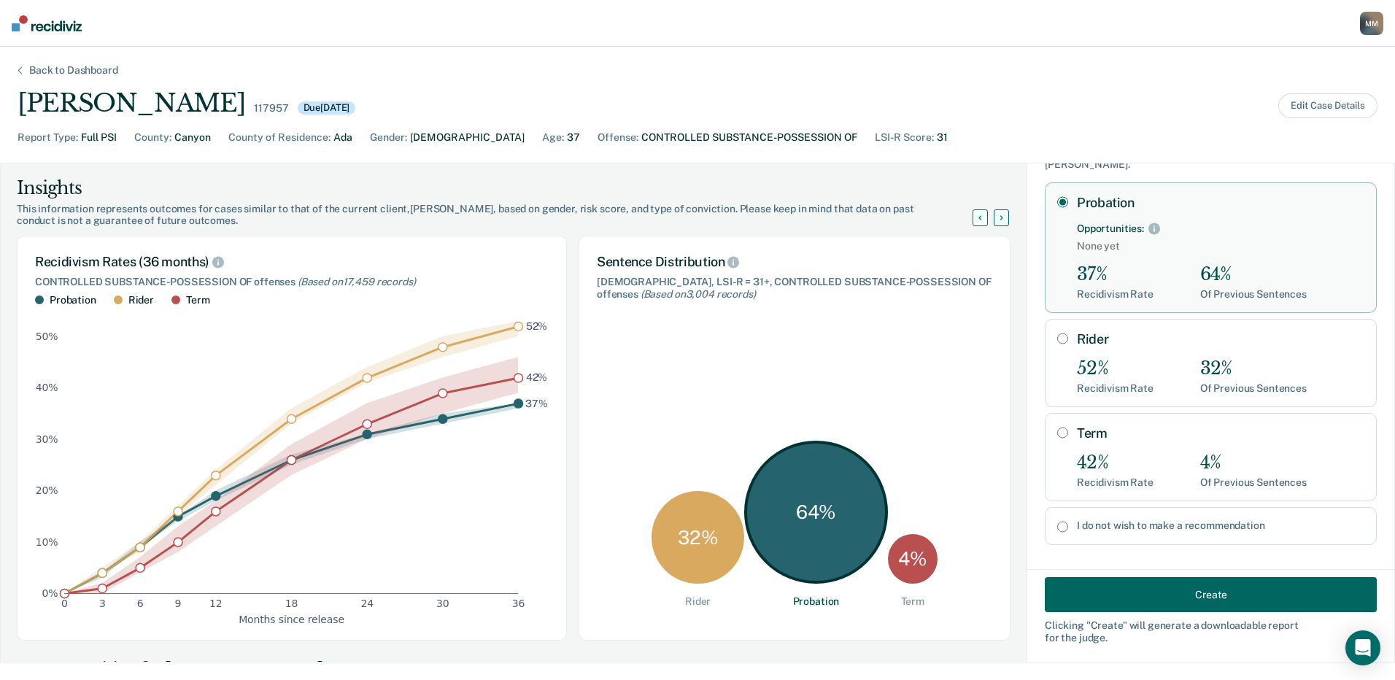
click at [1190, 598] on button "Create" at bounding box center [1211, 594] width 332 height 35
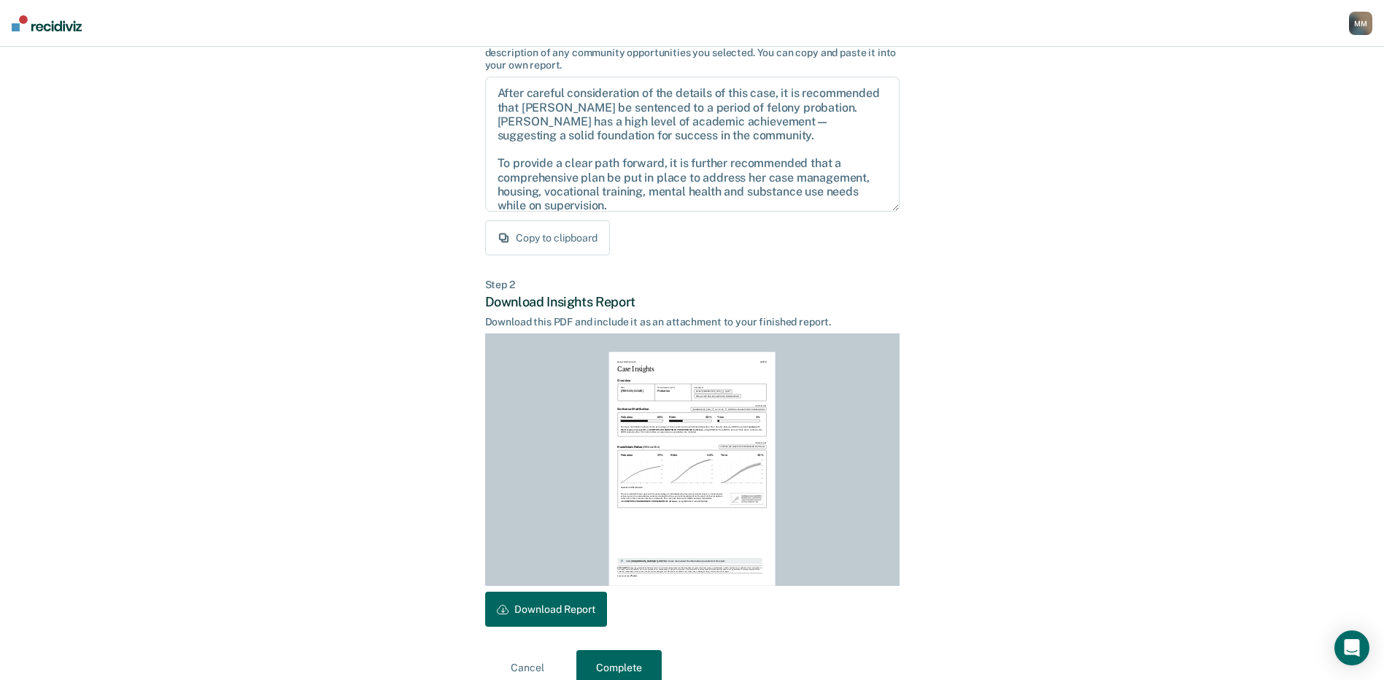
scroll to position [152, 0]
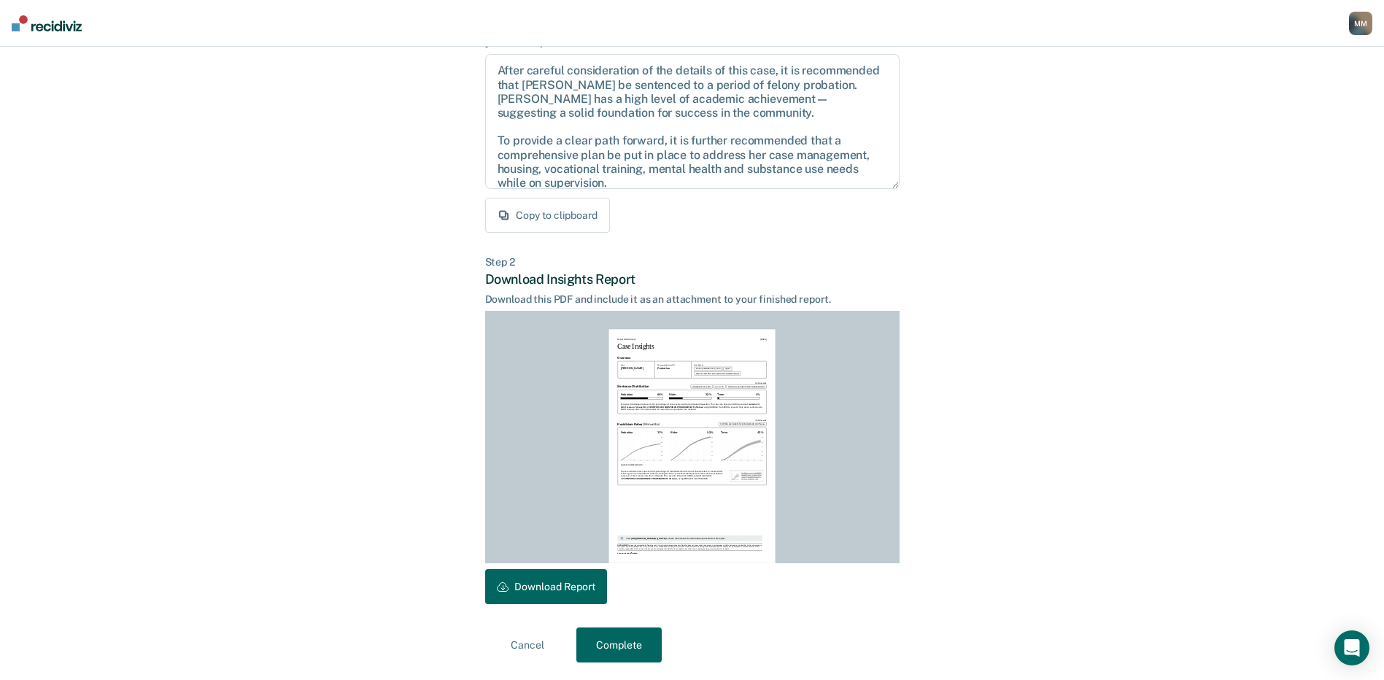
click at [574, 583] on button "Download Report" at bounding box center [546, 586] width 122 height 35
click at [617, 642] on button "Complete" at bounding box center [618, 644] width 85 height 35
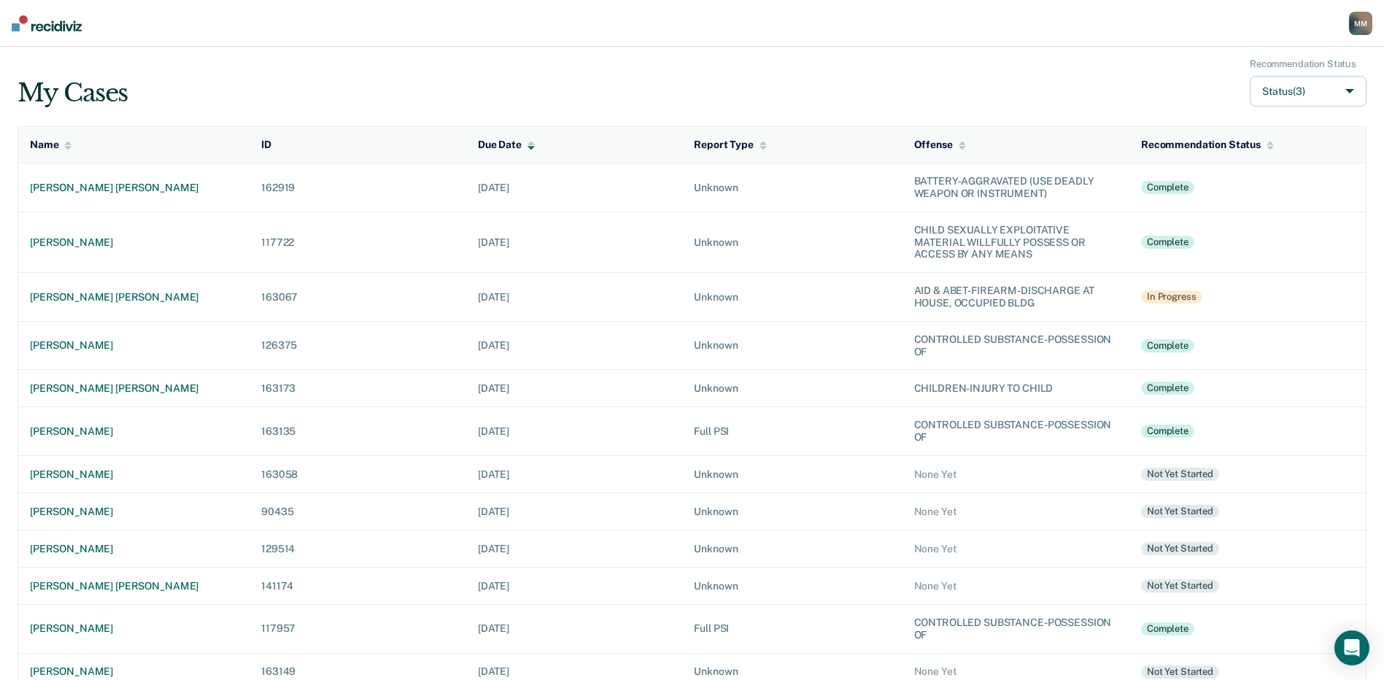
click at [1271, 148] on icon at bounding box center [1270, 145] width 7 height 9
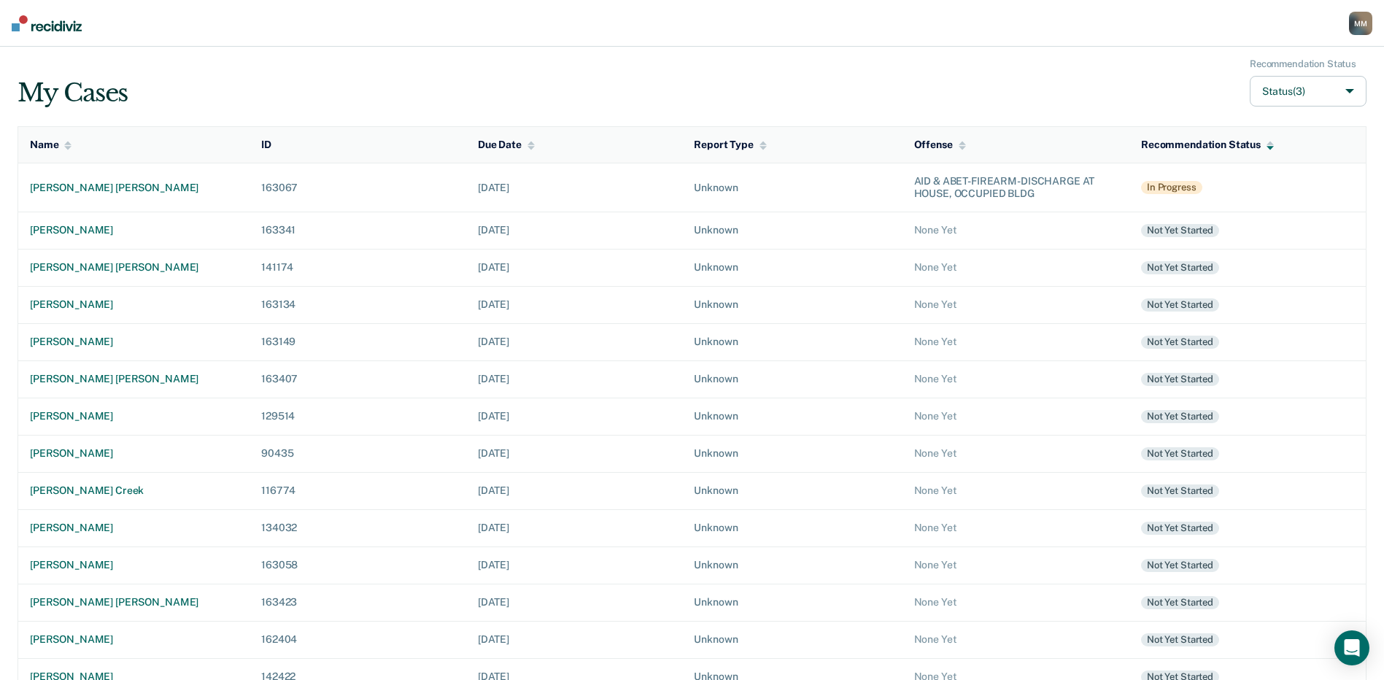
click at [1271, 148] on icon at bounding box center [1270, 145] width 7 height 9
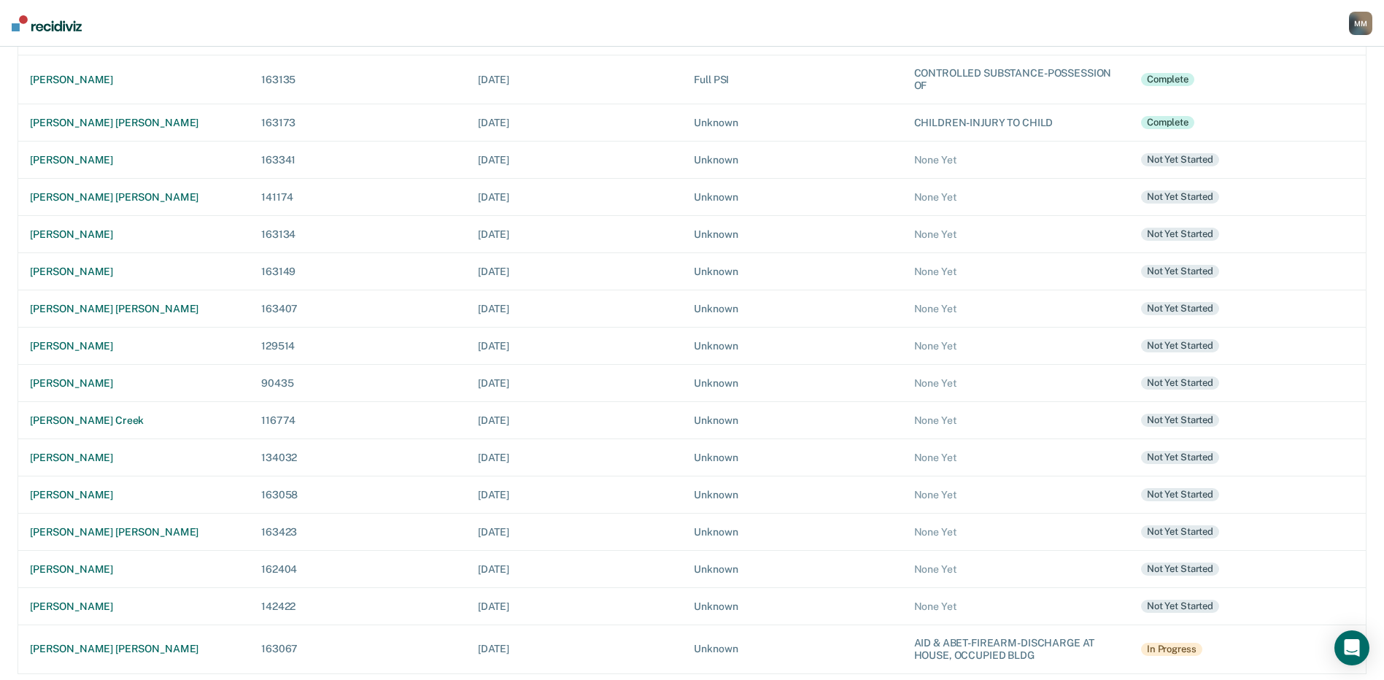
scroll to position [320, 0]
